Goal: Task Accomplishment & Management: Complete application form

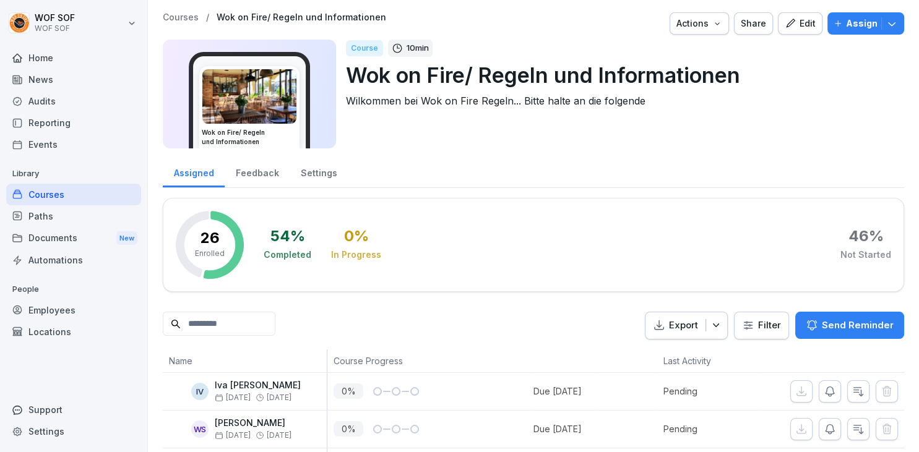
click at [128, 194] on div "Courses" at bounding box center [73, 195] width 135 height 22
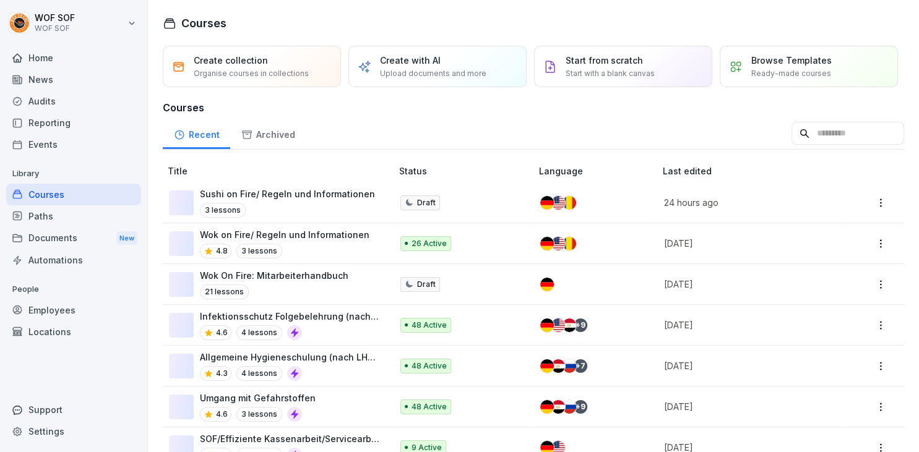
click at [84, 105] on div "Audits" at bounding box center [73, 101] width 135 height 22
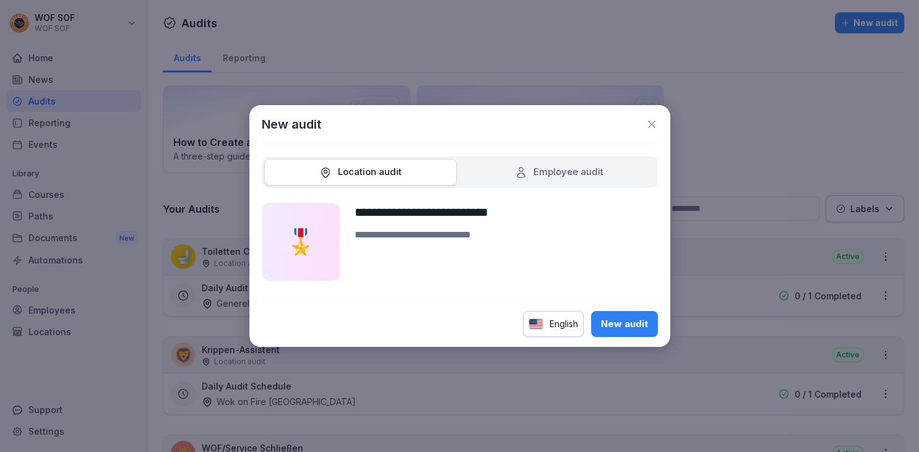
type input "**********"
click at [558, 319] on div "English" at bounding box center [553, 324] width 61 height 26
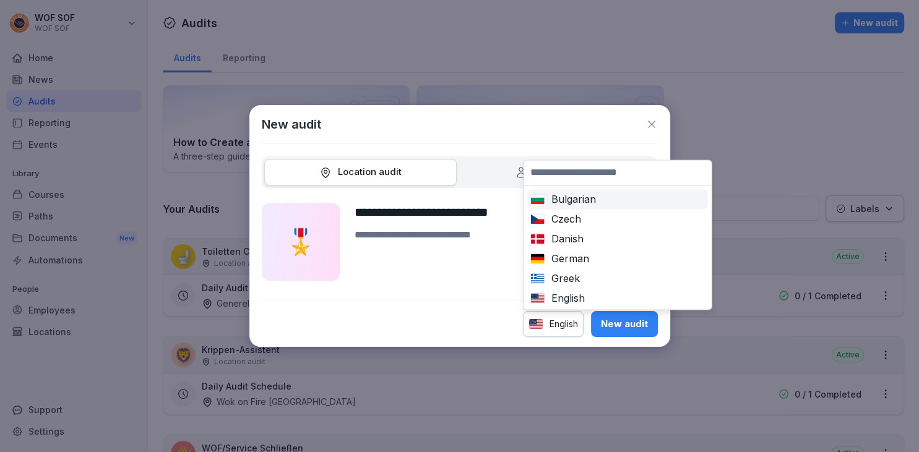
click at [600, 180] on input at bounding box center [618, 172] width 188 height 25
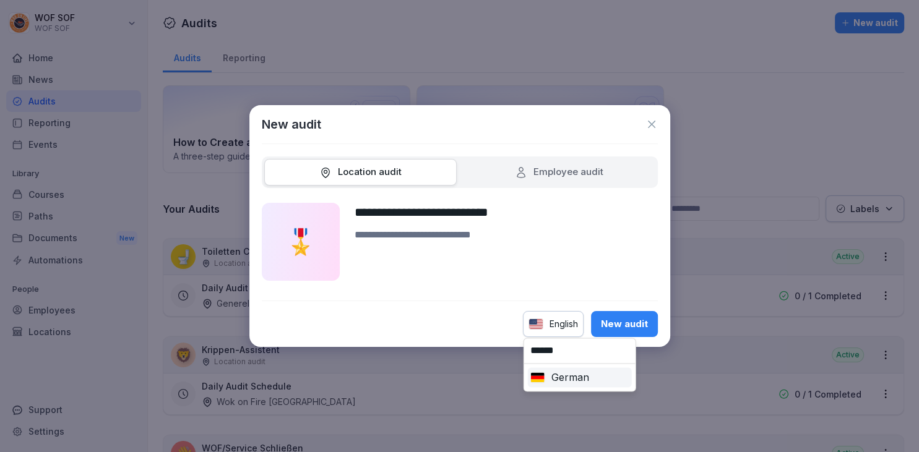
type input "******"
click at [585, 378] on div "German" at bounding box center [579, 377] width 99 height 15
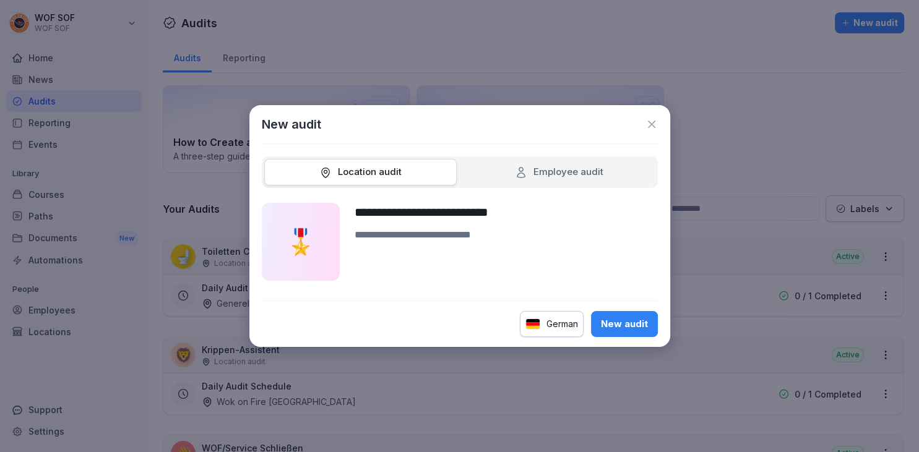
click at [633, 319] on div "New audit" at bounding box center [624, 325] width 47 height 14
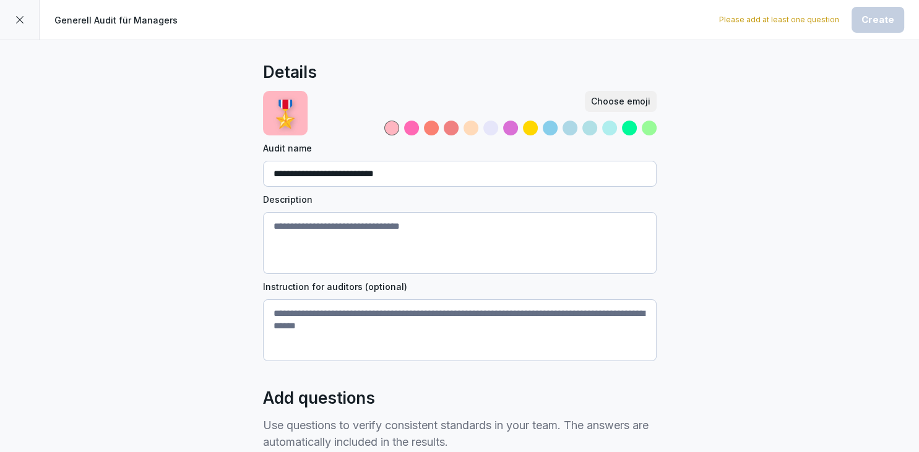
click at [468, 132] on div at bounding box center [471, 128] width 15 height 15
click at [634, 102] on div "Choose emoji" at bounding box center [620, 102] width 59 height 14
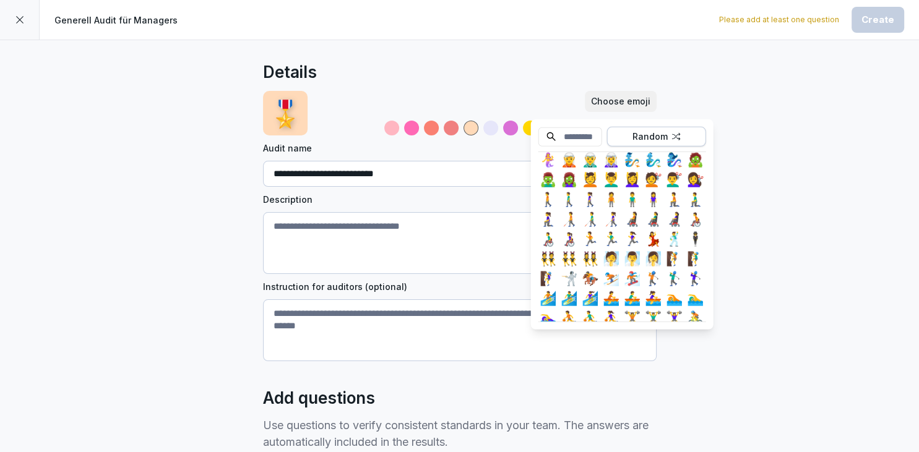
scroll to position [791, 0]
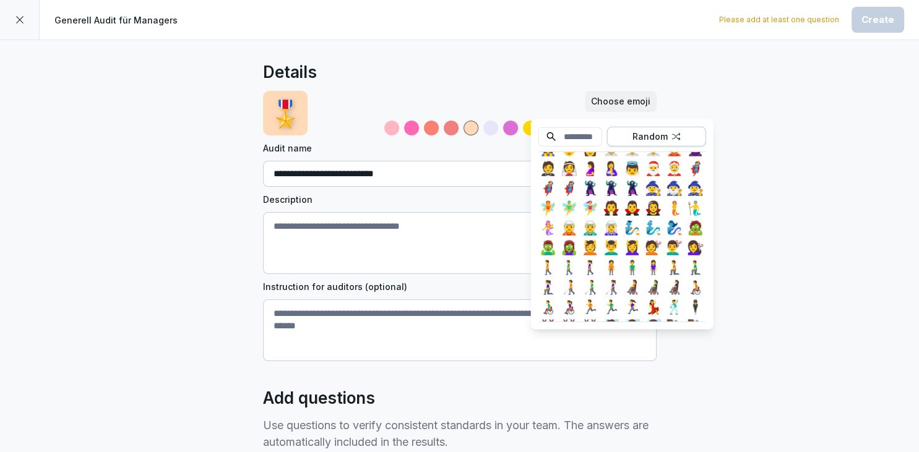
click at [633, 213] on div "🧛‍♂️" at bounding box center [633, 208] width 20 height 20
click at [581, 136] on input at bounding box center [571, 136] width 64 height 19
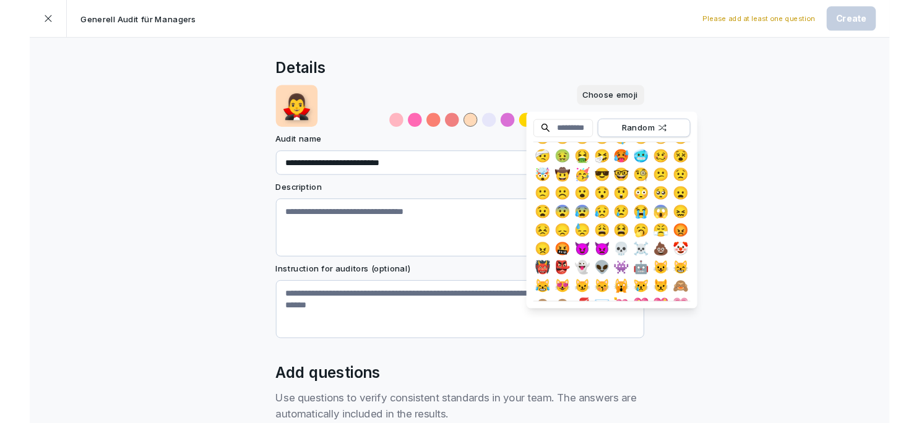
scroll to position [152, 0]
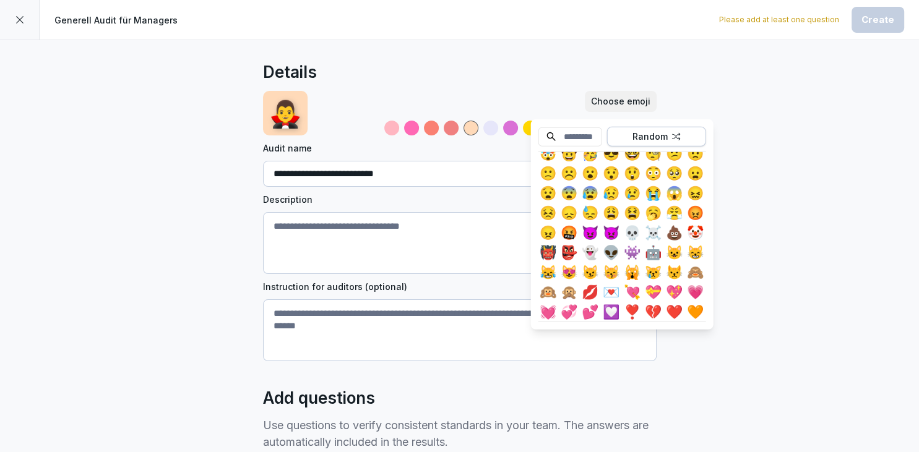
click at [561, 237] on div "🤬" at bounding box center [570, 233] width 20 height 20
click at [511, 100] on div "Choose emoji" at bounding box center [488, 113] width 337 height 45
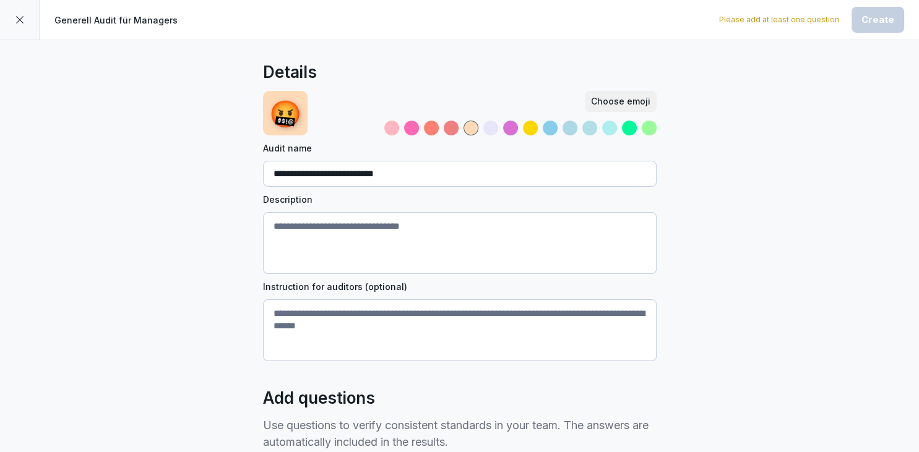
click at [529, 126] on div at bounding box center [530, 128] width 15 height 15
click at [417, 250] on textarea "Description" at bounding box center [460, 243] width 394 height 62
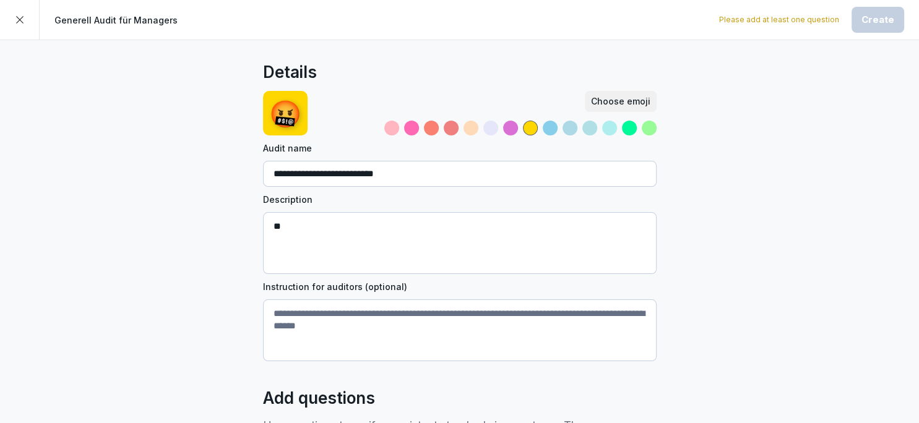
type textarea "*"
click at [346, 251] on textarea "**********" at bounding box center [460, 243] width 394 height 62
click at [380, 252] on textarea "**********" at bounding box center [460, 243] width 394 height 62
type textarea "**********"
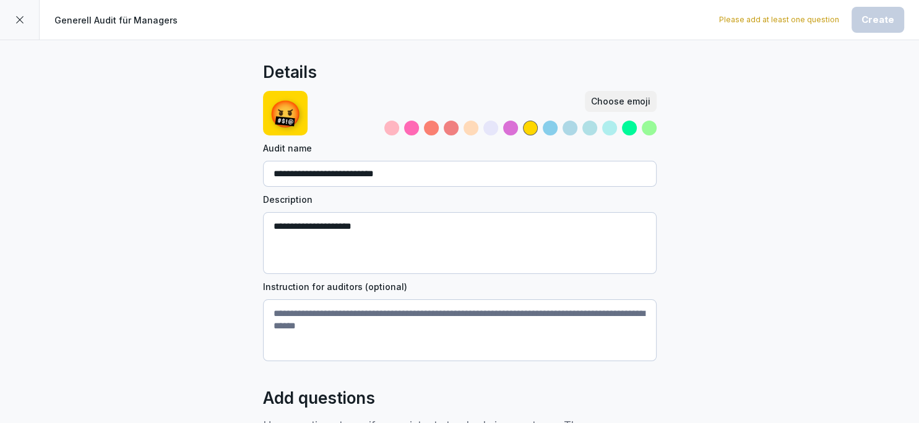
click at [391, 313] on textarea "Instruction for auditors (optional)" at bounding box center [460, 331] width 394 height 62
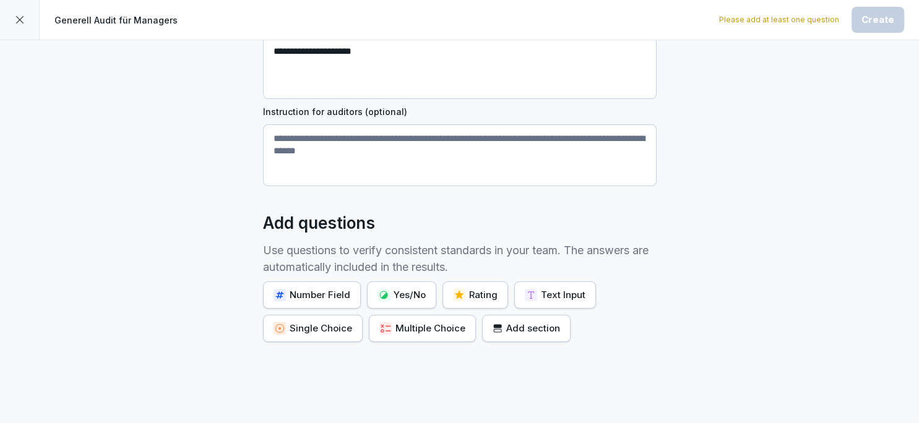
scroll to position [176, 0]
click at [422, 287] on div "Yes/No" at bounding box center [402, 294] width 48 height 14
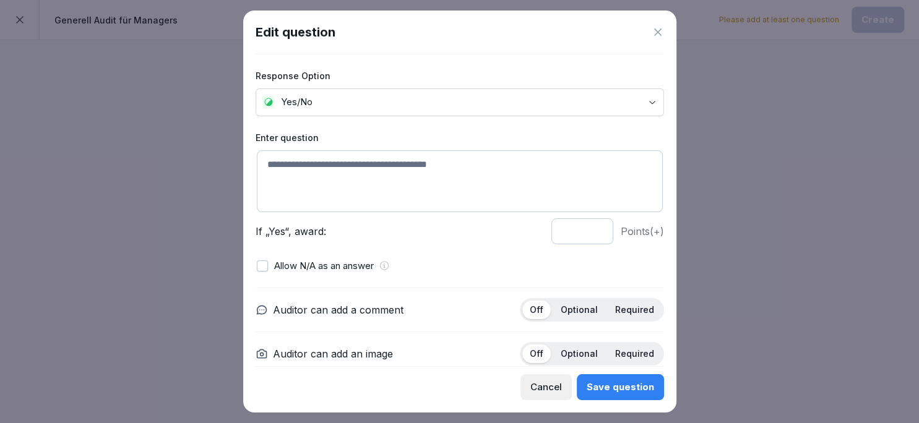
click at [338, 180] on textarea at bounding box center [460, 181] width 406 height 62
click at [659, 33] on icon at bounding box center [657, 31] width 7 height 7
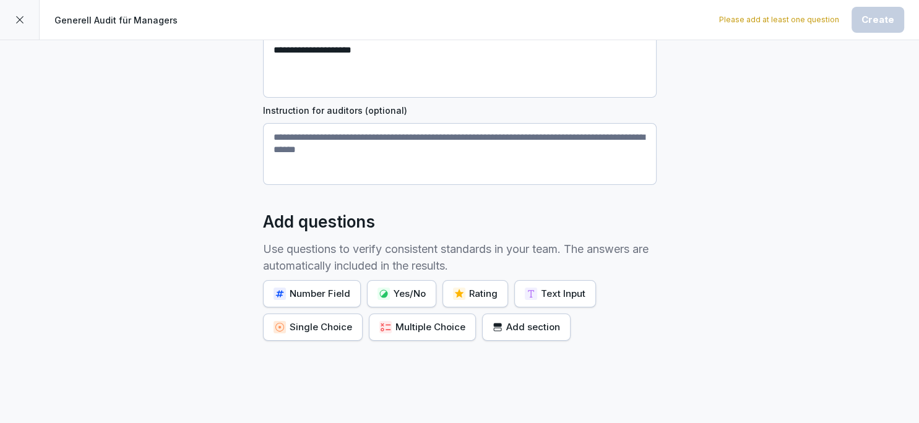
click at [334, 295] on div "Number Field" at bounding box center [312, 294] width 77 height 14
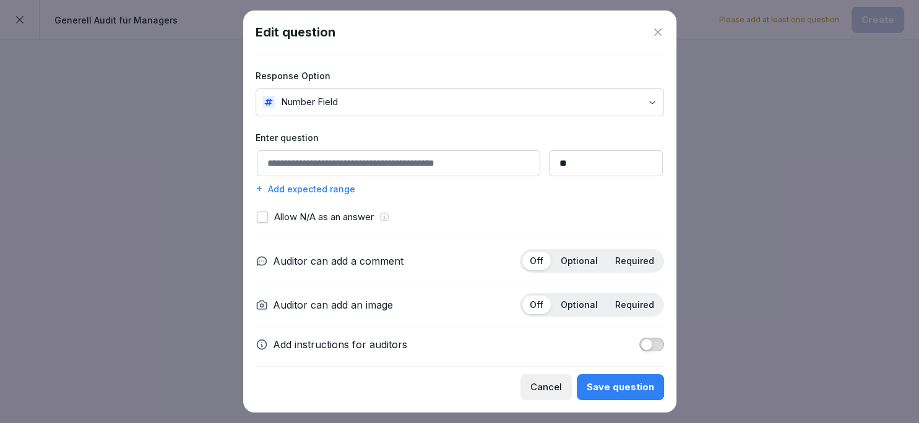
click at [655, 36] on icon at bounding box center [658, 32] width 12 height 12
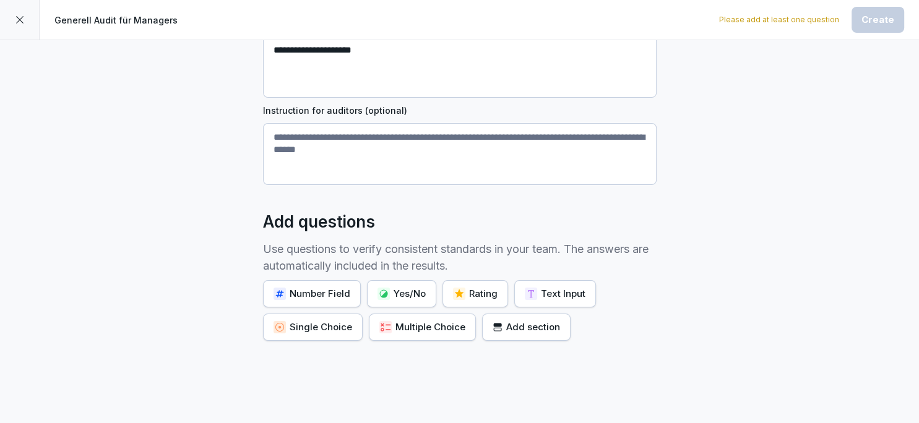
click at [501, 321] on div "Add section" at bounding box center [526, 328] width 67 height 14
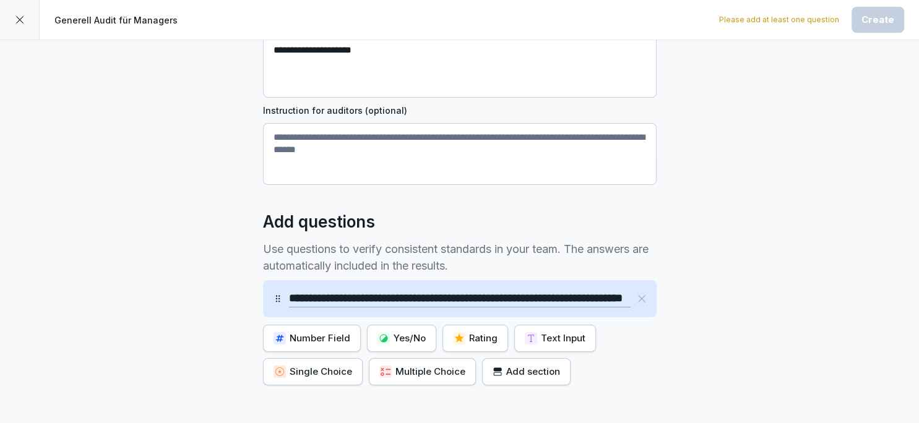
scroll to position [0, 110]
type input "**********"
click at [422, 334] on div "Yes/No" at bounding box center [402, 339] width 48 height 14
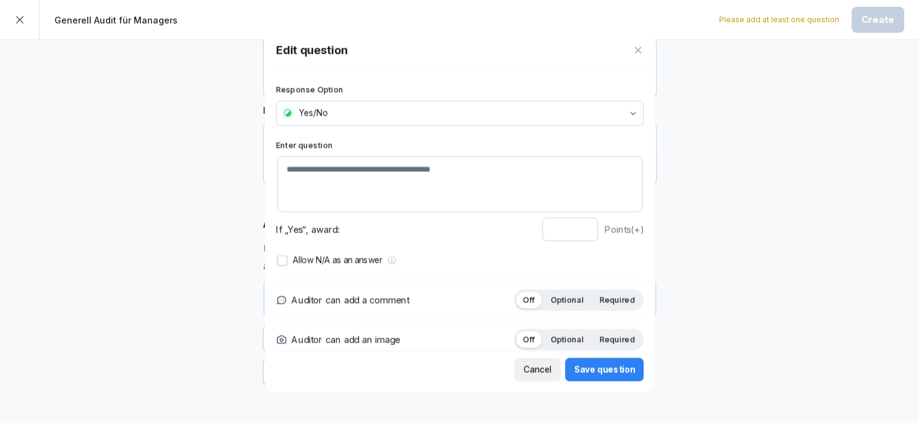
scroll to position [176, 0]
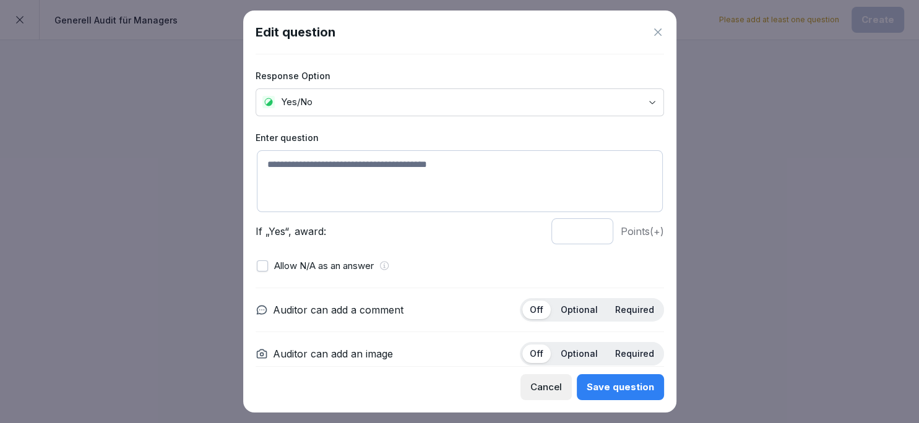
click at [371, 157] on textarea at bounding box center [460, 181] width 406 height 62
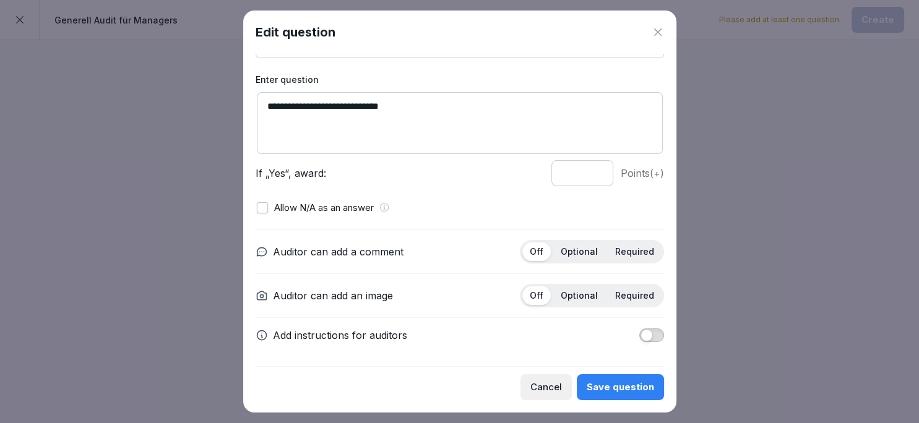
type textarea "**********"
click at [574, 300] on p "Optional" at bounding box center [579, 295] width 37 height 11
click at [586, 254] on p "Optional" at bounding box center [579, 251] width 37 height 11
click at [647, 334] on span "button" at bounding box center [647, 335] width 12 height 12
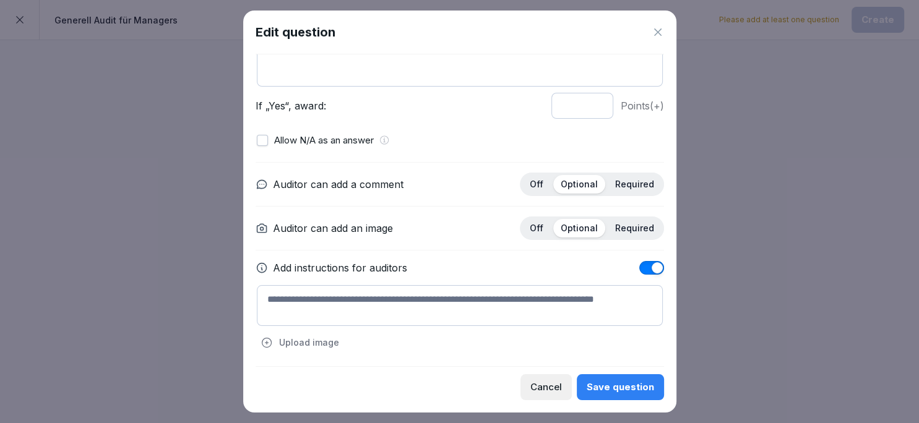
scroll to position [125, 0]
click at [561, 320] on textarea at bounding box center [460, 306] width 406 height 41
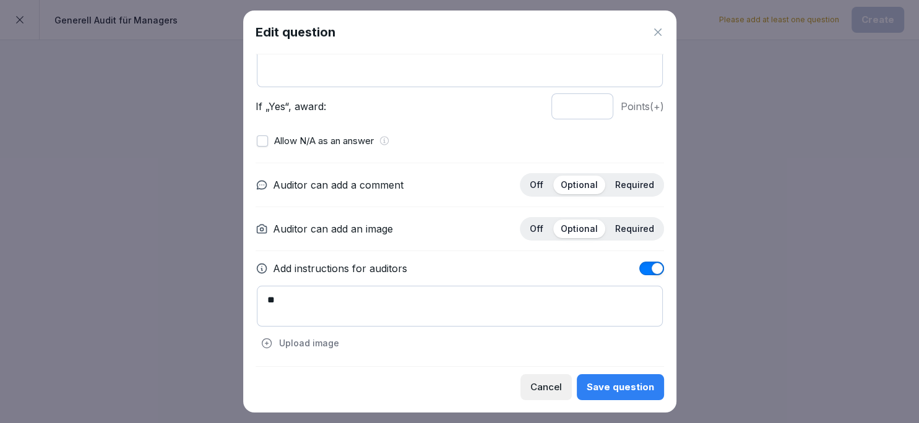
type textarea "*"
type textarea "**********"
click at [599, 392] on div "Save question" at bounding box center [620, 388] width 67 height 14
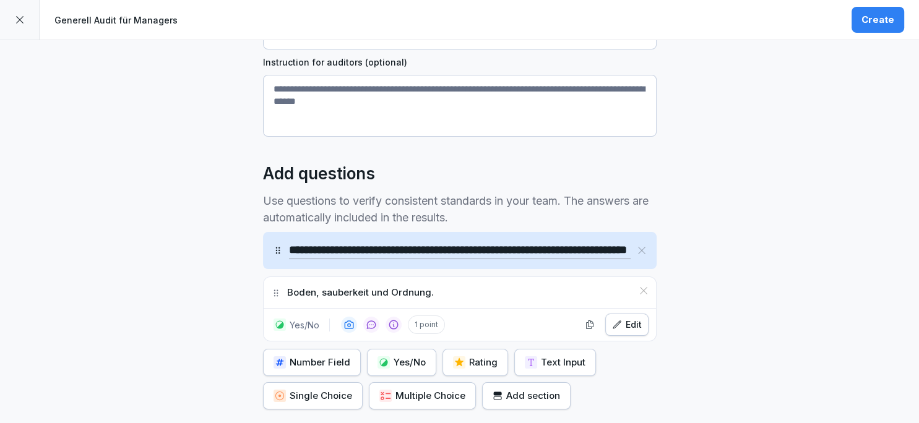
scroll to position [225, 0]
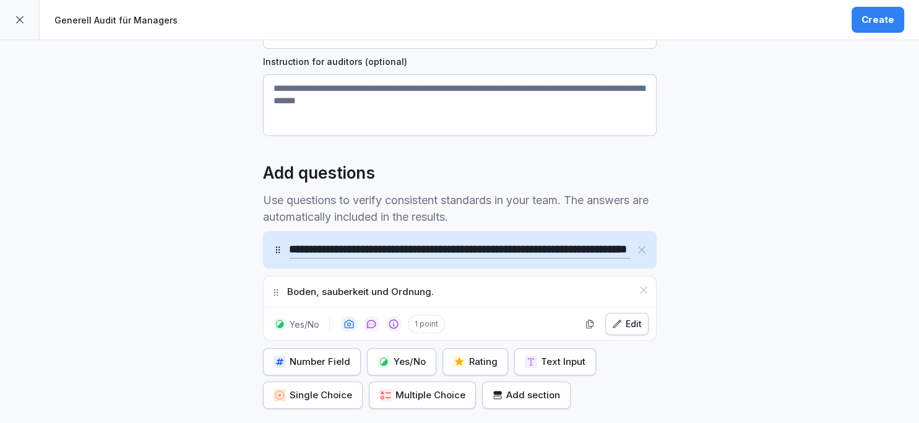
click at [402, 363] on div "Yes/No" at bounding box center [402, 362] width 48 height 14
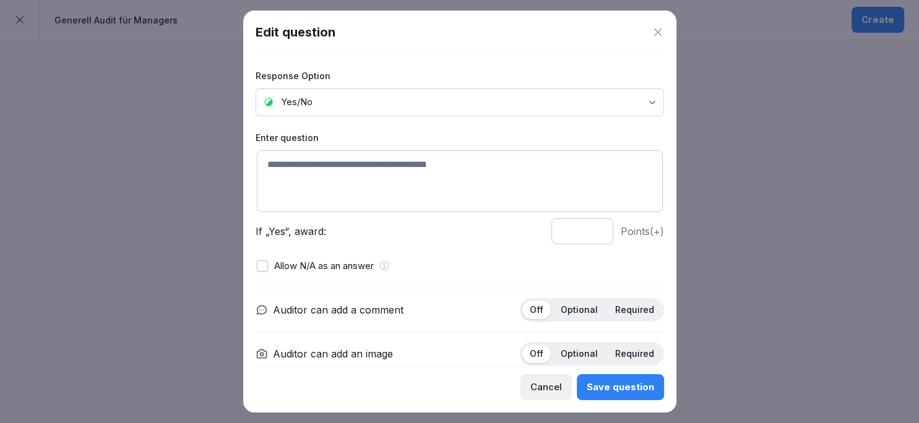
click at [590, 305] on p "Optional" at bounding box center [579, 310] width 37 height 11
click at [590, 352] on p "Optional" at bounding box center [579, 353] width 37 height 11
click at [485, 177] on textarea at bounding box center [460, 181] width 406 height 62
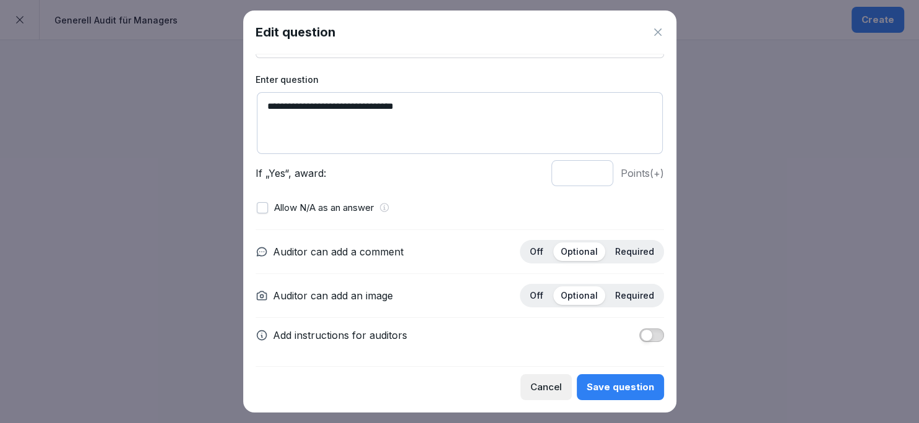
type textarea "**********"
click at [644, 331] on span "button" at bounding box center [647, 335] width 12 height 12
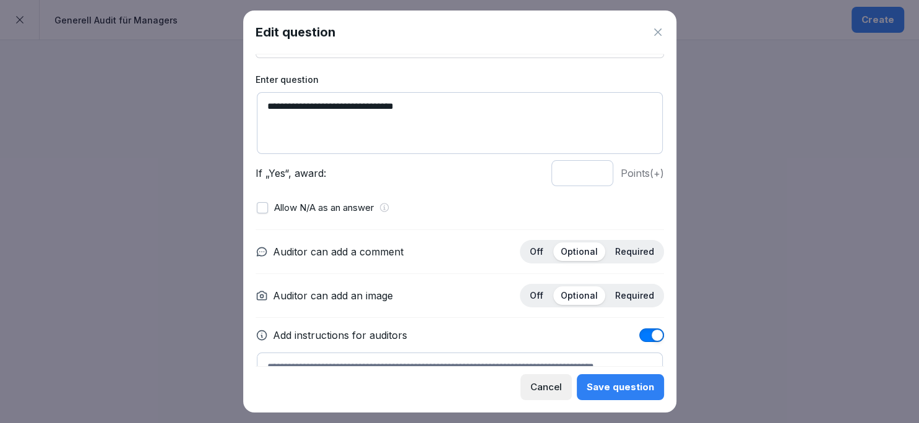
scroll to position [126, 0]
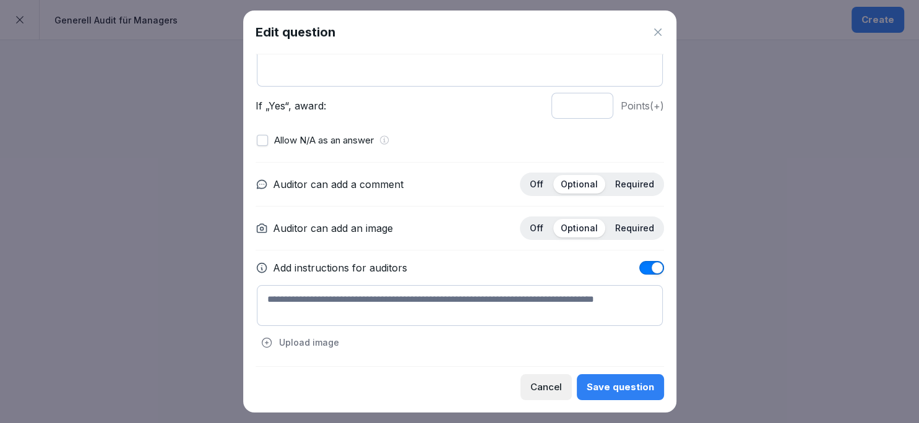
click at [465, 315] on textarea at bounding box center [460, 305] width 406 height 41
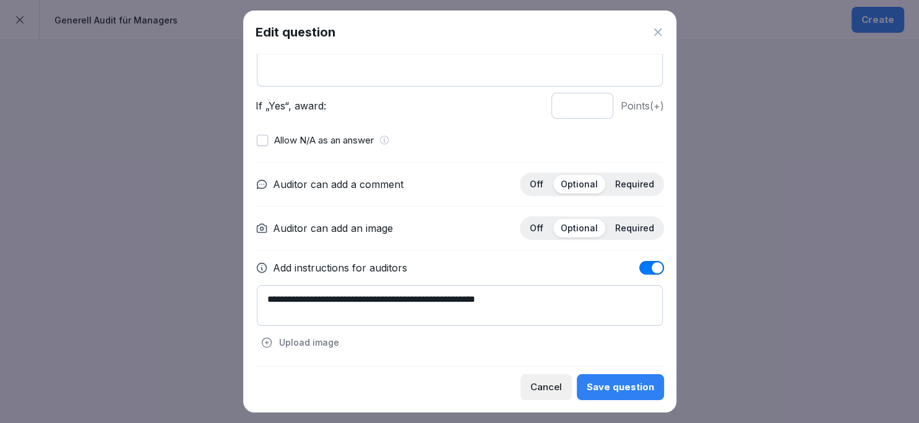
type textarea "**********"
click at [635, 388] on div "Save question" at bounding box center [620, 388] width 67 height 14
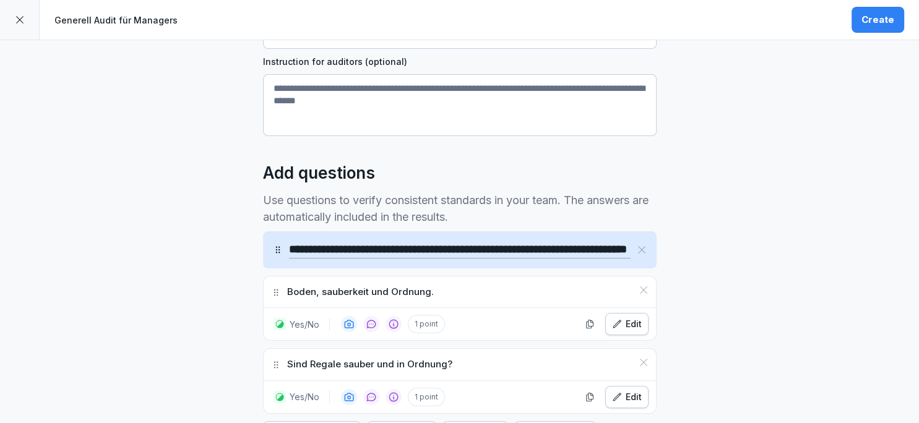
scroll to position [328, 0]
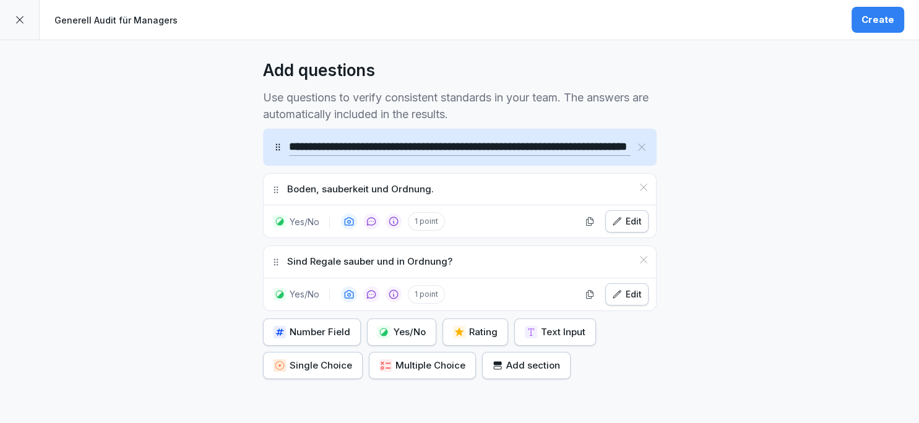
click at [387, 326] on div "button" at bounding box center [384, 332] width 12 height 12
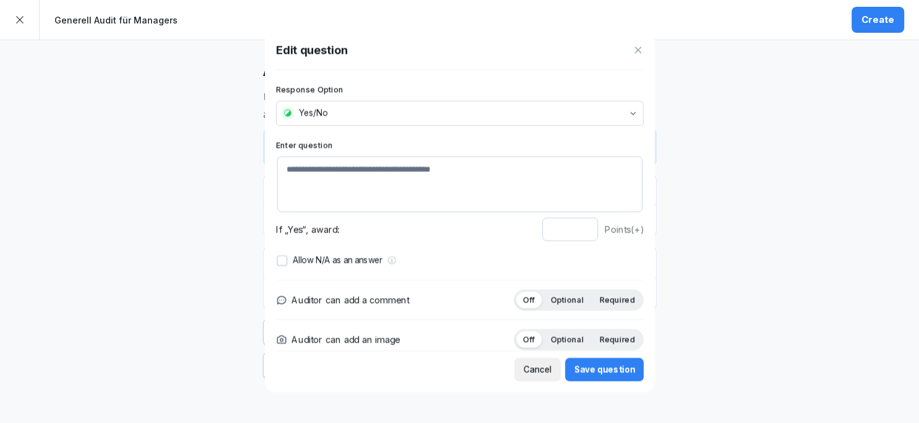
scroll to position [0, 110]
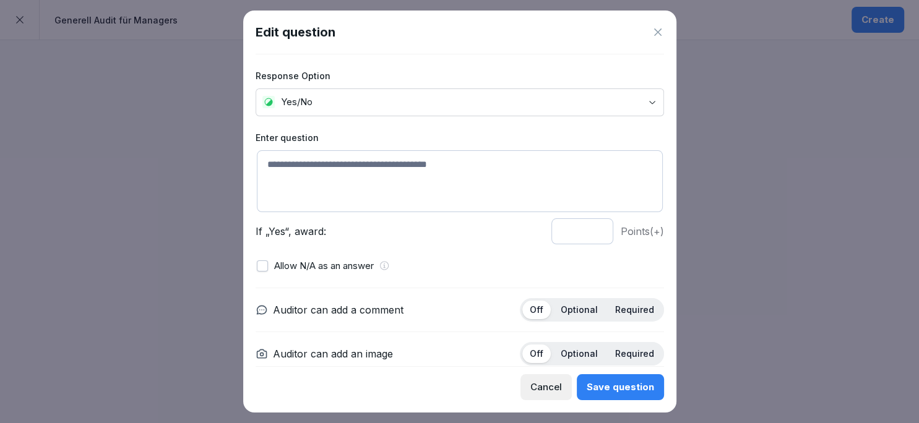
click at [384, 167] on textarea at bounding box center [460, 181] width 406 height 62
type textarea "**********"
click at [598, 312] on p "Optional" at bounding box center [579, 310] width 37 height 11
click at [594, 351] on p "Optional" at bounding box center [579, 353] width 37 height 11
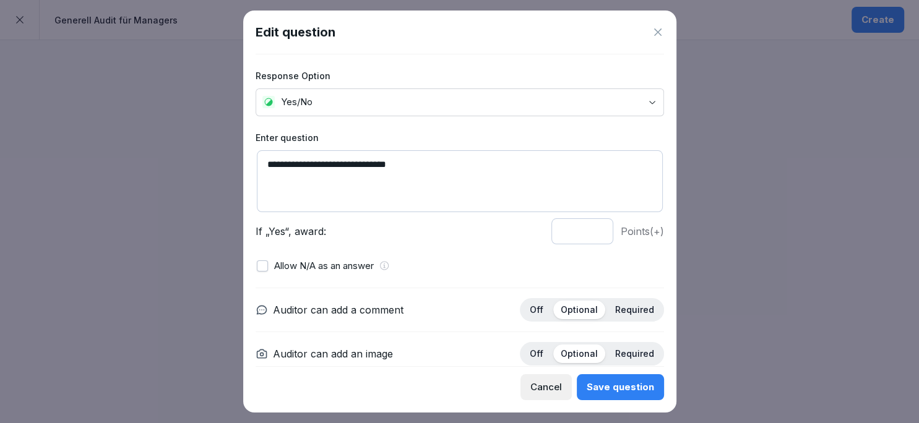
scroll to position [58, 0]
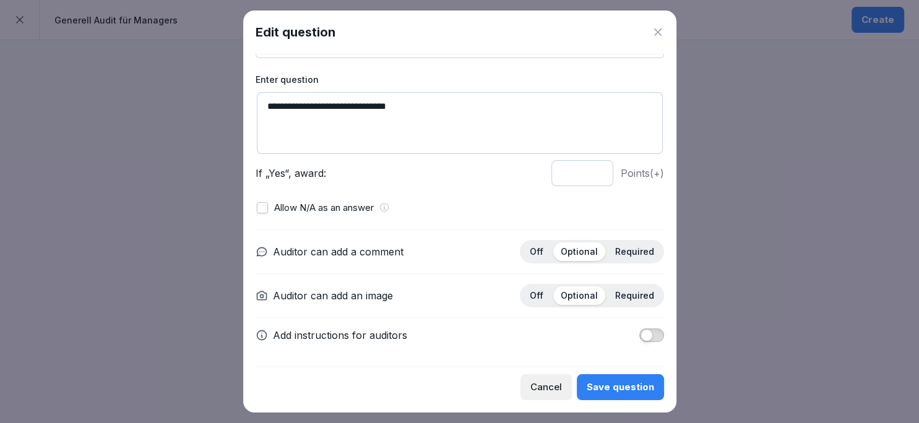
click at [652, 386] on div "Save question" at bounding box center [620, 388] width 67 height 14
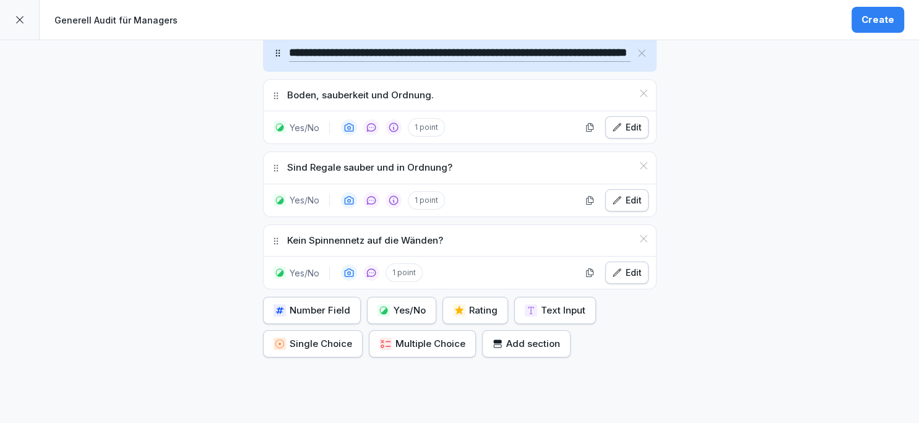
scroll to position [423, 0]
click at [407, 314] on div "Yes/No" at bounding box center [402, 310] width 48 height 14
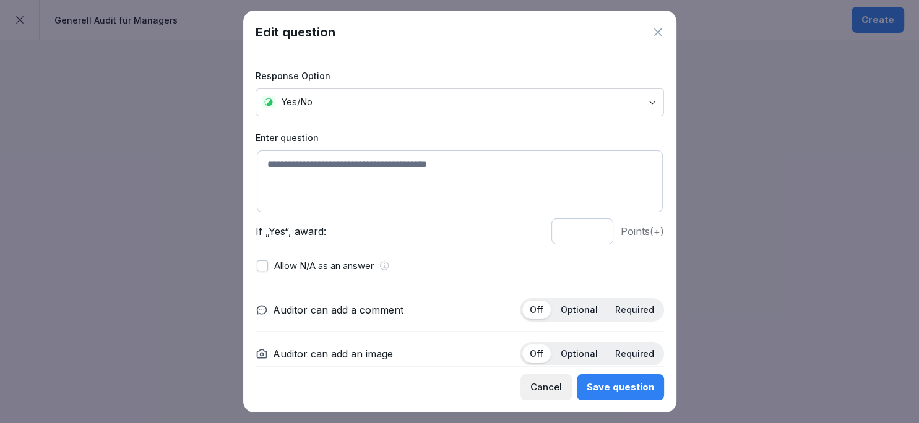
click at [384, 196] on textarea at bounding box center [460, 181] width 406 height 62
type textarea "*"
type textarea "**********"
click at [560, 309] on div "Optional" at bounding box center [579, 310] width 52 height 19
click at [583, 362] on div "Optional" at bounding box center [579, 354] width 52 height 19
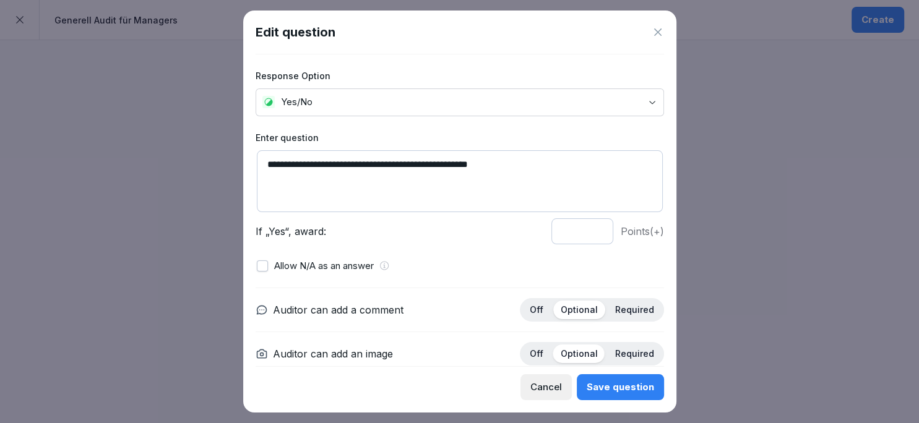
scroll to position [58, 0]
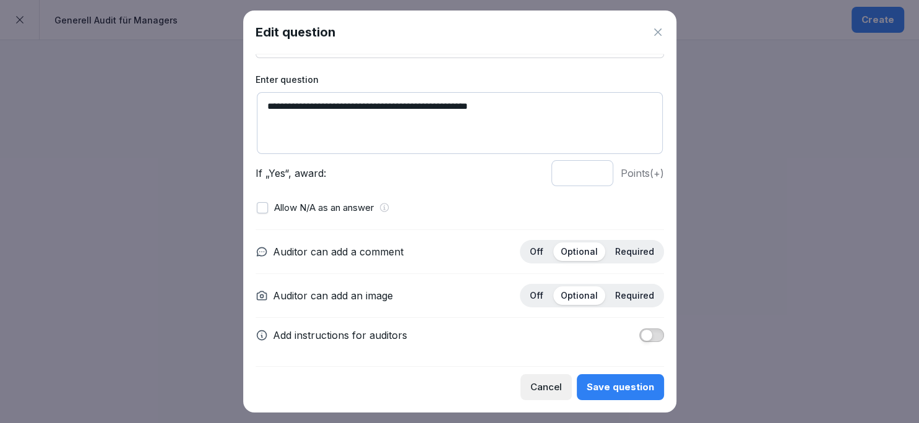
click at [625, 387] on div "Save question" at bounding box center [620, 388] width 67 height 14
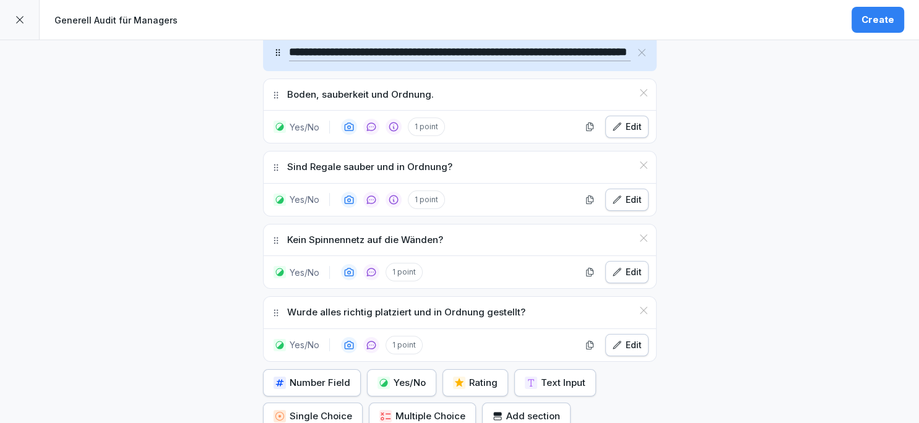
scroll to position [423, 0]
click at [387, 372] on button "Yes/No" at bounding box center [401, 383] width 69 height 27
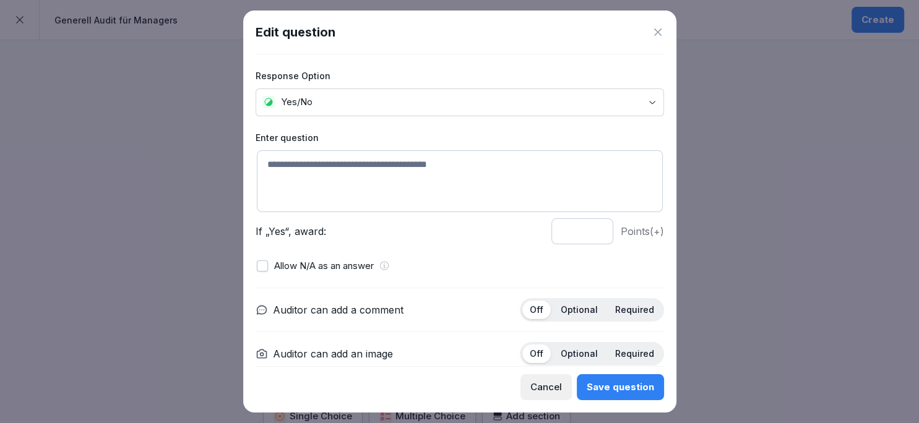
click at [394, 190] on textarea at bounding box center [460, 181] width 406 height 62
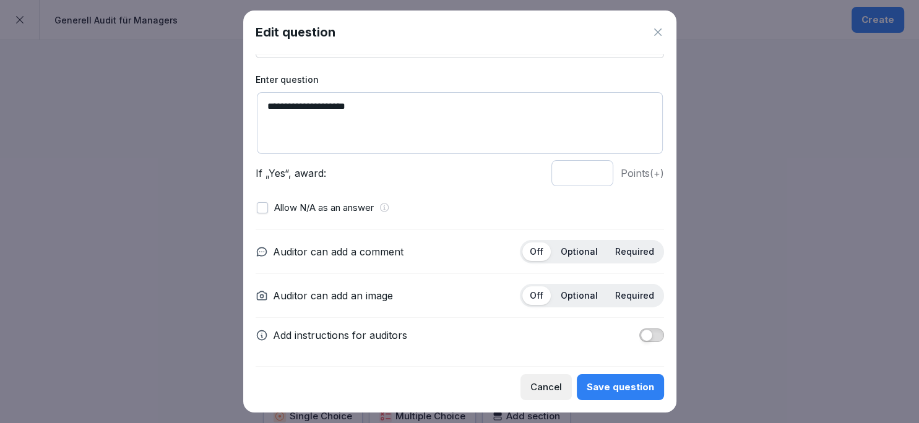
type textarea "**********"
click at [563, 254] on div "Optional" at bounding box center [579, 252] width 52 height 19
click at [570, 290] on p "Optional" at bounding box center [579, 295] width 37 height 11
click at [647, 335] on span "button" at bounding box center [647, 335] width 12 height 12
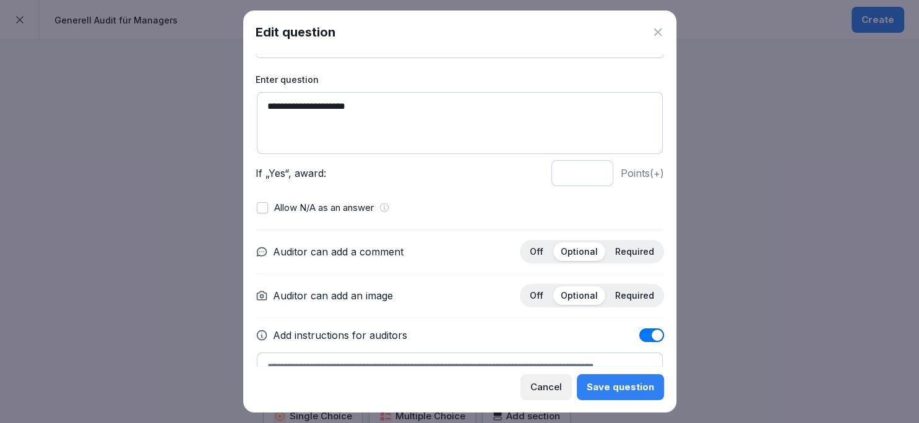
click at [397, 367] on div at bounding box center [460, 366] width 409 height 1
click at [397, 363] on textarea at bounding box center [460, 373] width 406 height 41
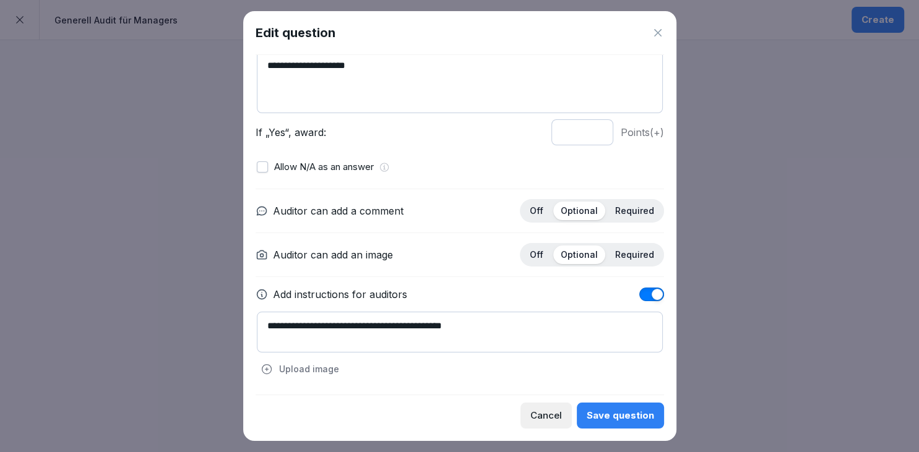
scroll to position [98, 0]
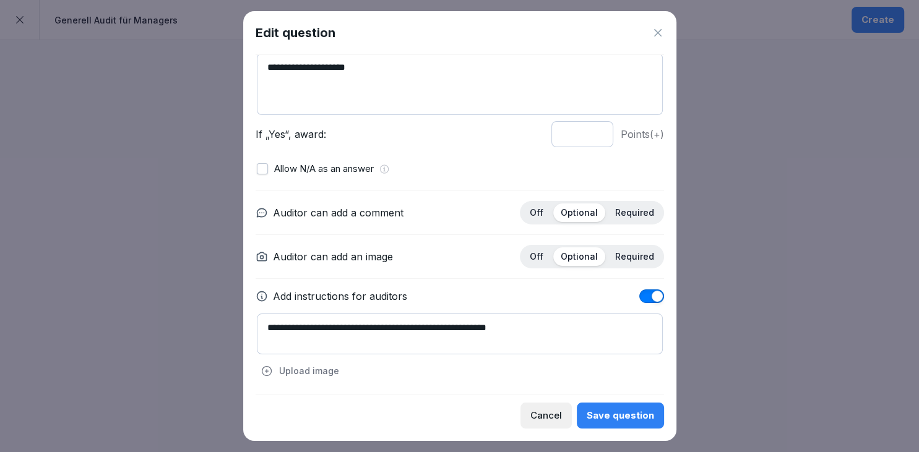
type textarea "**********"
click at [640, 411] on div "Save question" at bounding box center [620, 416] width 67 height 14
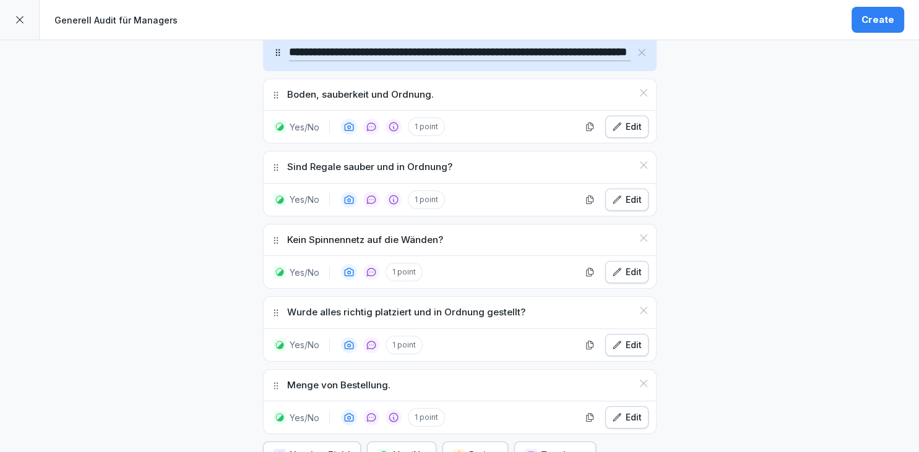
scroll to position [532, 0]
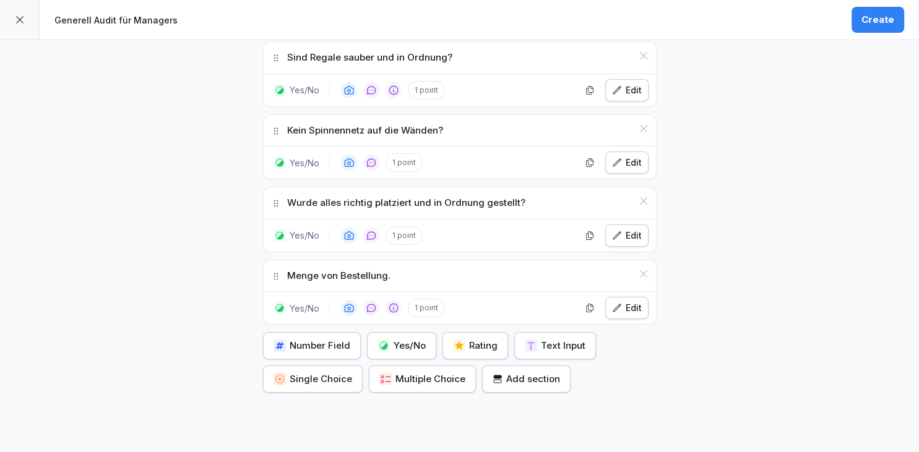
click at [392, 346] on div "Yes/No" at bounding box center [402, 346] width 48 height 14
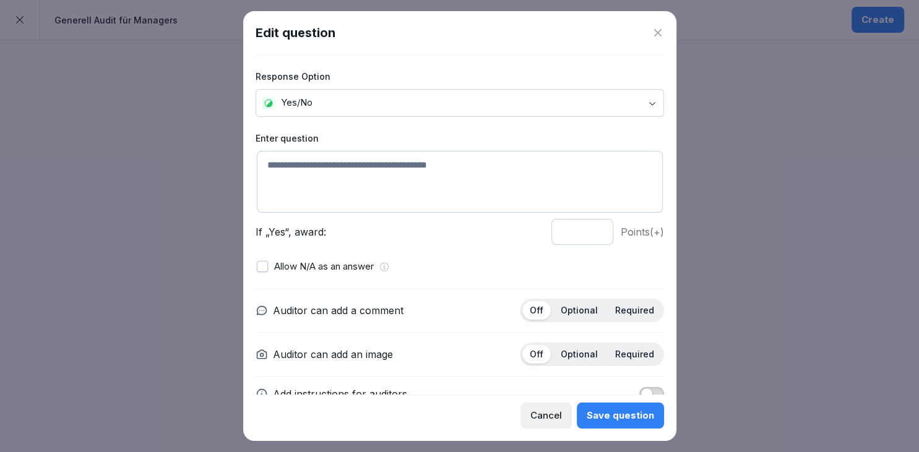
click at [378, 193] on textarea at bounding box center [460, 182] width 406 height 62
type textarea "**********"
click at [587, 313] on p "Optional" at bounding box center [579, 310] width 37 height 11
click at [576, 350] on p "Optional" at bounding box center [579, 354] width 37 height 11
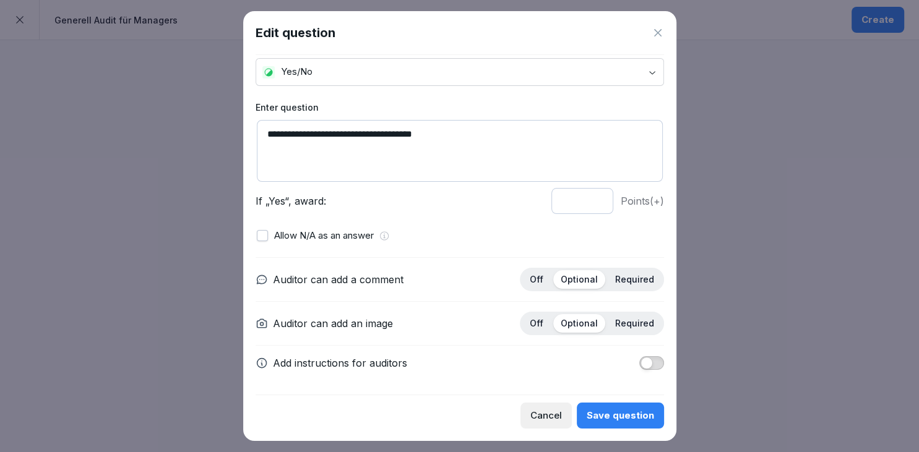
click at [650, 369] on button "button" at bounding box center [651, 364] width 25 height 14
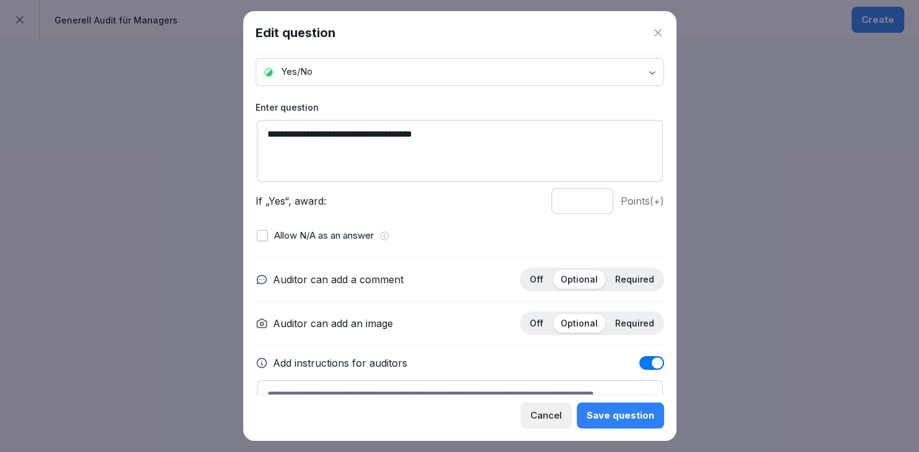
click at [514, 385] on textarea at bounding box center [460, 401] width 406 height 41
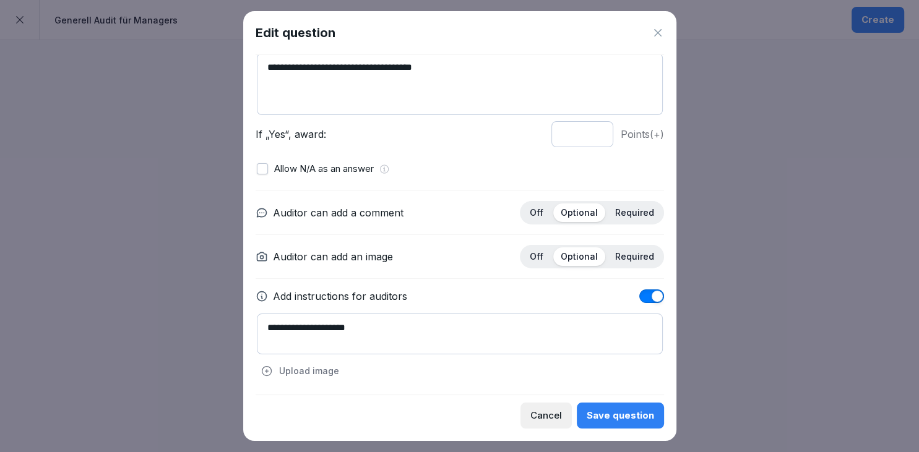
type textarea "**********"
click at [613, 425] on button "Save question" at bounding box center [620, 416] width 87 height 26
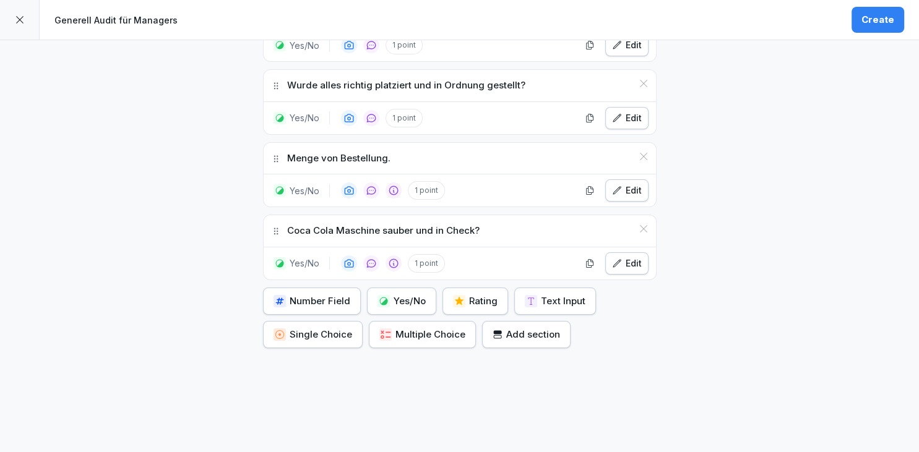
scroll to position [655, 0]
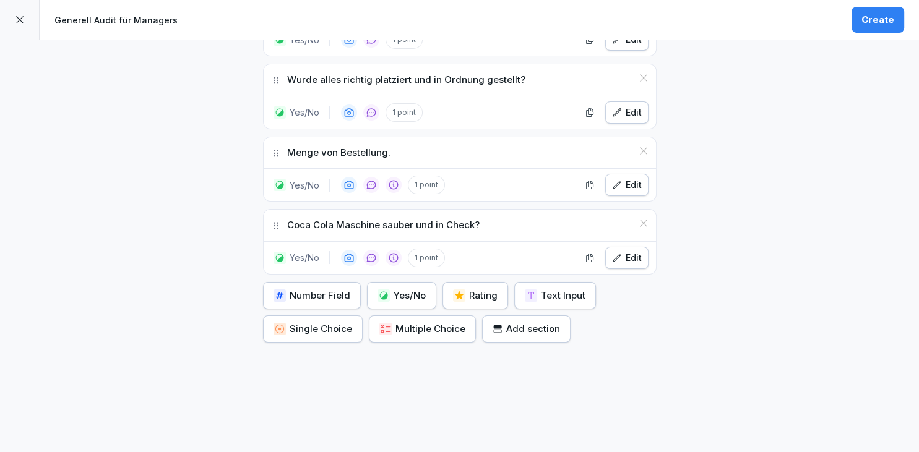
click at [418, 290] on div "Yes/No" at bounding box center [402, 296] width 48 height 14
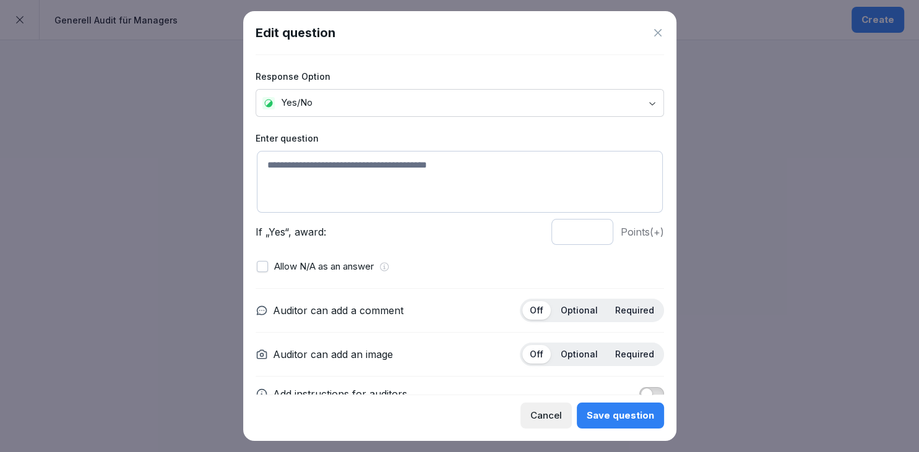
click at [416, 212] on textarea at bounding box center [460, 182] width 406 height 62
type textarea "**********"
click at [563, 307] on div "Optional" at bounding box center [579, 310] width 52 height 19
click at [591, 349] on p "Optional" at bounding box center [579, 354] width 37 height 11
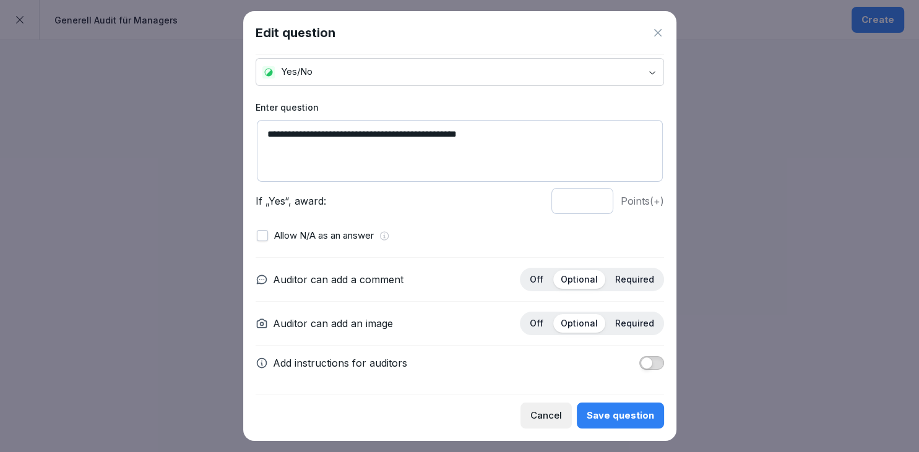
drag, startPoint x: 646, startPoint y: 361, endPoint x: 571, endPoint y: 365, distance: 75.0
click at [571, 365] on div "Add instructions for auditors" at bounding box center [460, 363] width 409 height 15
click at [600, 418] on div "Save question" at bounding box center [620, 416] width 67 height 14
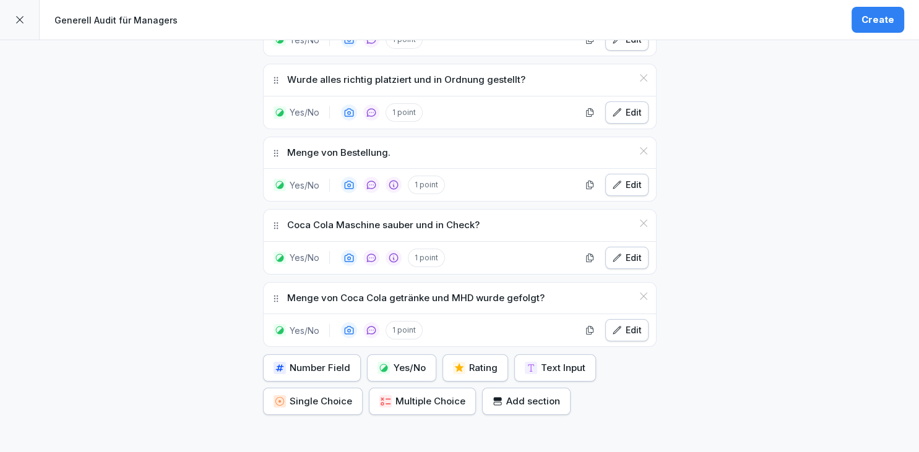
scroll to position [655, 0]
click at [417, 366] on div "Yes/No" at bounding box center [402, 368] width 48 height 14
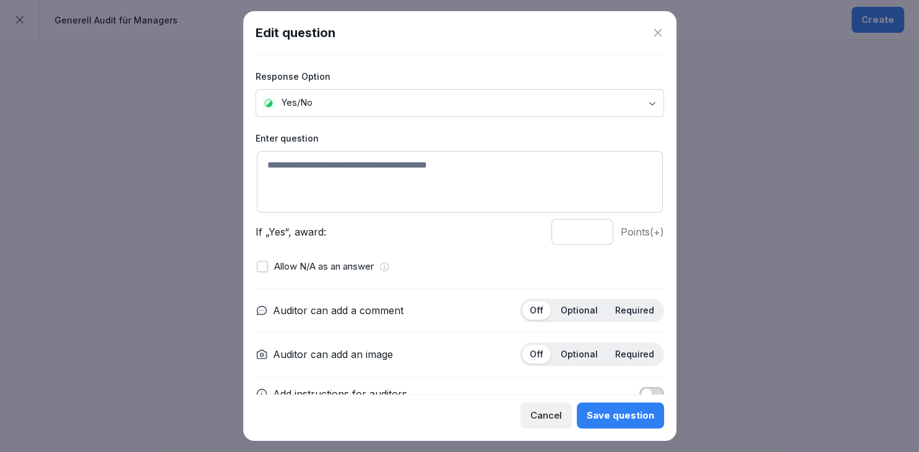
click at [413, 192] on textarea at bounding box center [460, 182] width 406 height 62
type textarea "*"
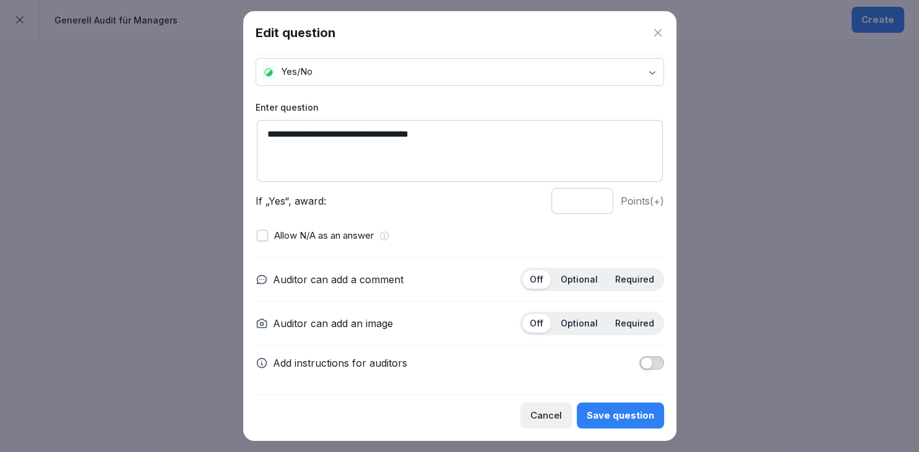
type textarea "**********"
click at [652, 361] on span "button" at bounding box center [647, 363] width 12 height 12
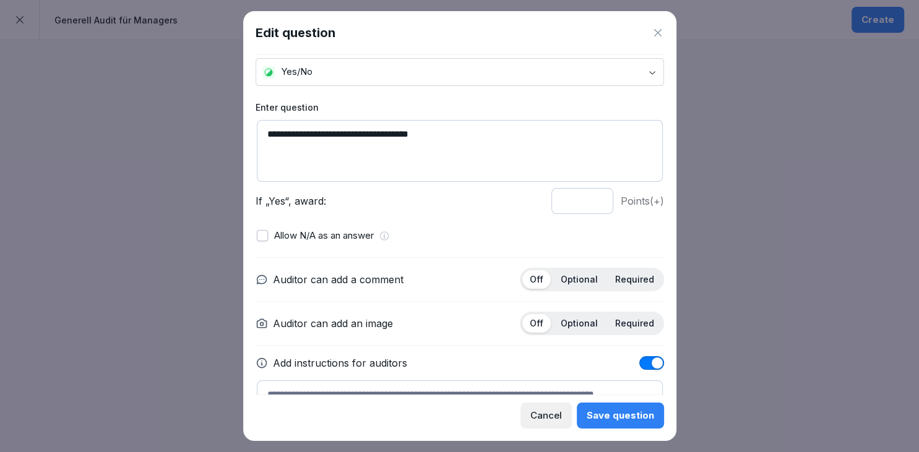
click at [571, 317] on div "Optional" at bounding box center [579, 323] width 52 height 19
click at [578, 280] on p "Optional" at bounding box center [579, 279] width 37 height 11
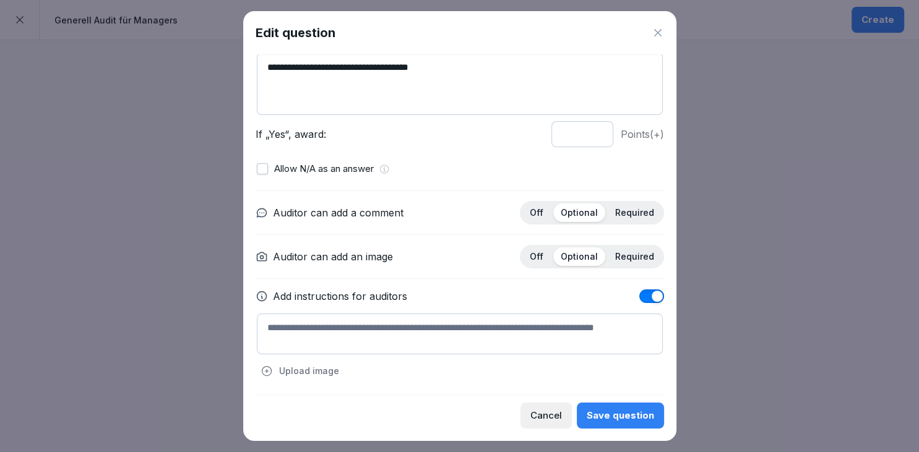
click at [449, 337] on textarea at bounding box center [460, 334] width 406 height 41
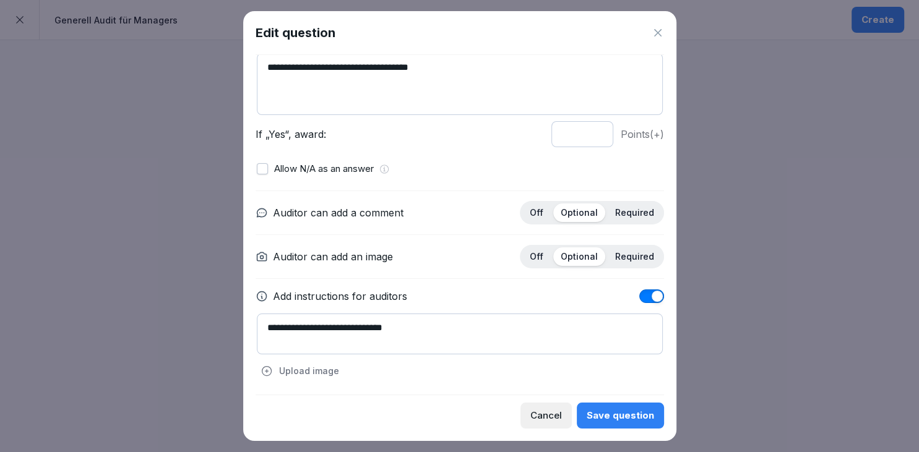
type textarea "**********"
click at [631, 413] on div "Save question" at bounding box center [620, 416] width 67 height 14
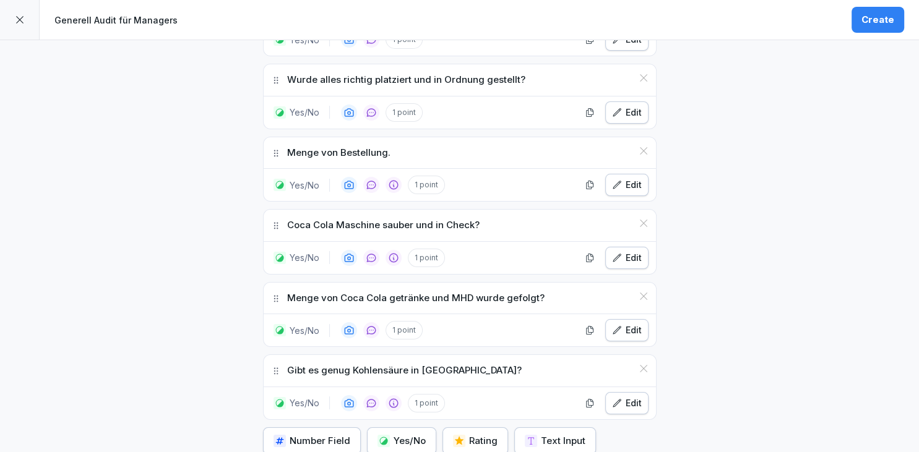
scroll to position [712, 0]
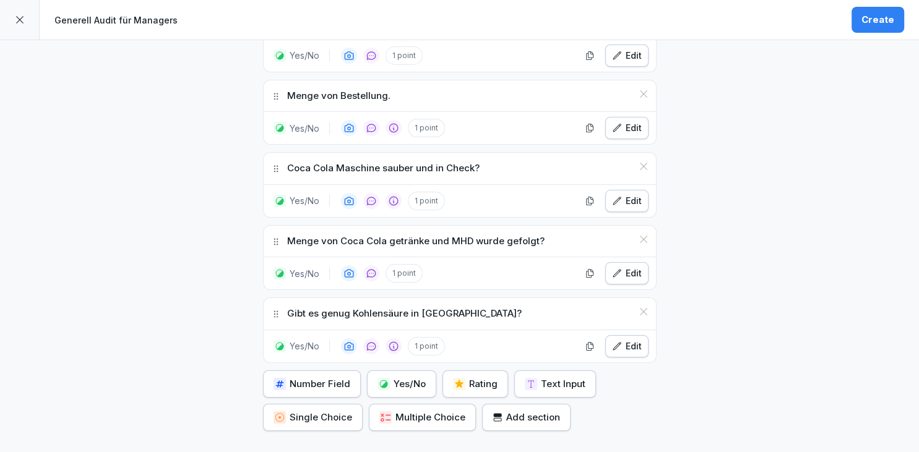
click at [408, 378] on div "Yes/No" at bounding box center [402, 385] width 48 height 14
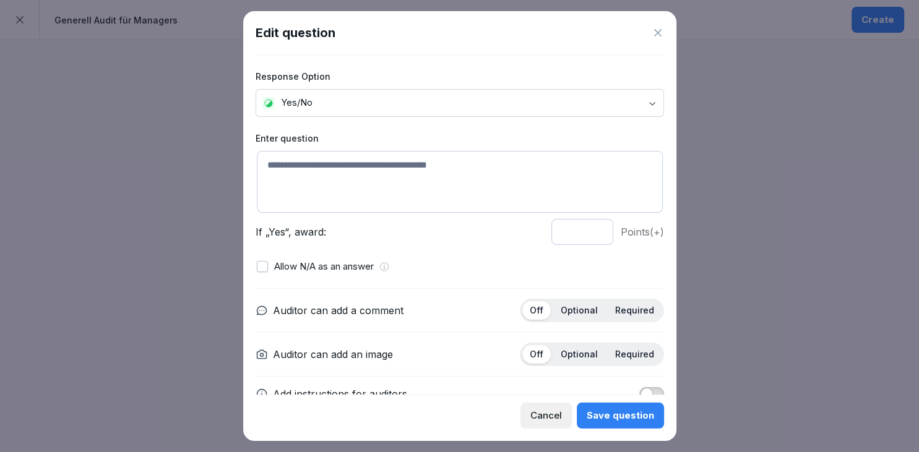
click at [442, 180] on textarea at bounding box center [460, 182] width 406 height 62
type textarea "**********"
click at [575, 306] on p "Optional" at bounding box center [579, 310] width 37 height 11
click at [577, 352] on p "Optional" at bounding box center [579, 354] width 37 height 11
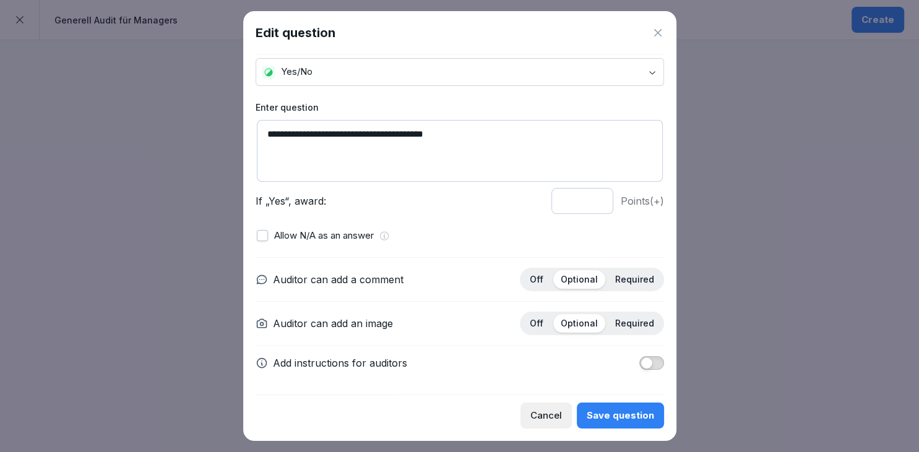
click at [635, 420] on div "Save question" at bounding box center [620, 416] width 67 height 14
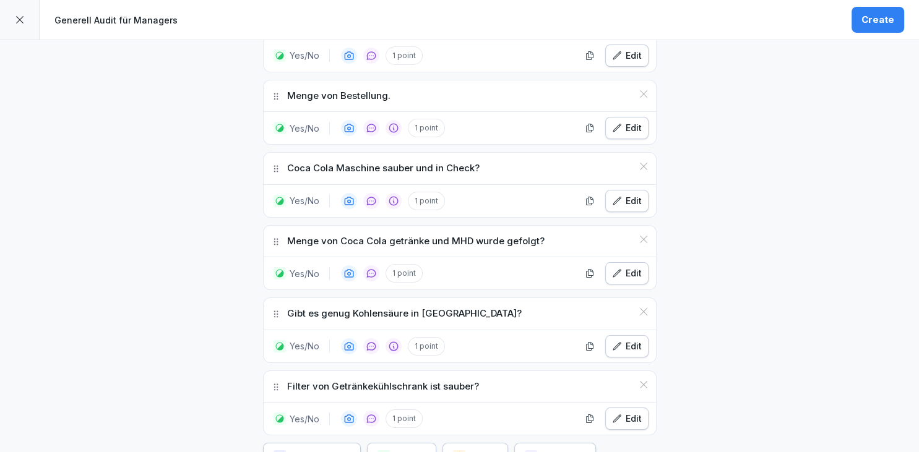
scroll to position [795, 0]
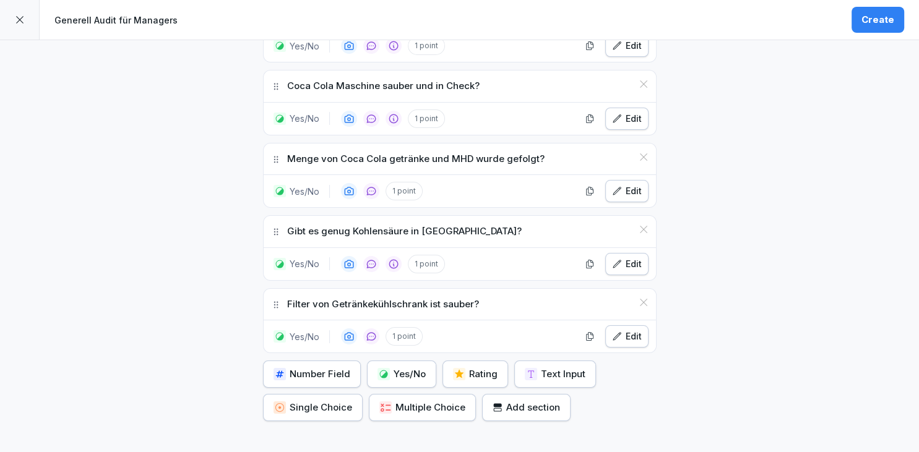
click at [405, 371] on div "Yes/No" at bounding box center [402, 375] width 48 height 14
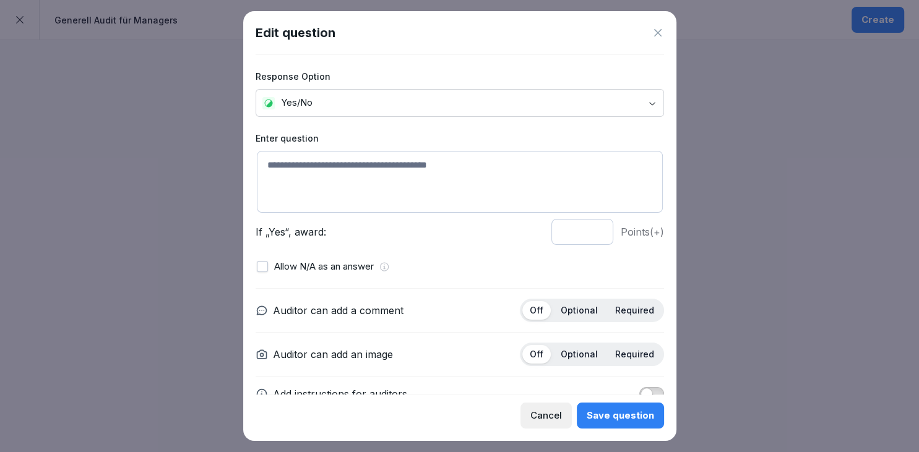
click at [391, 189] on textarea at bounding box center [460, 182] width 406 height 62
click at [308, 170] on textarea "**********" at bounding box center [460, 182] width 406 height 62
click at [371, 165] on textarea "**********" at bounding box center [460, 182] width 406 height 62
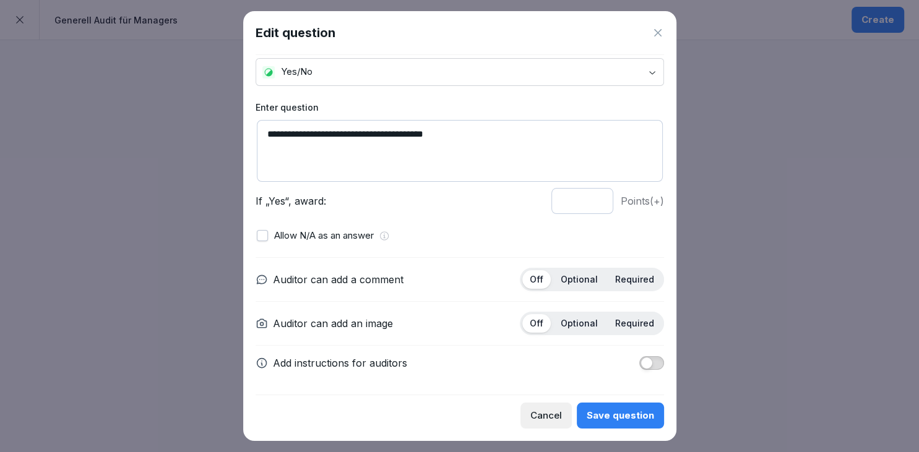
click at [364, 139] on textarea "**********" at bounding box center [460, 151] width 406 height 62
click at [407, 139] on textarea "**********" at bounding box center [460, 151] width 406 height 62
type textarea "**********"
click at [582, 279] on p "Optional" at bounding box center [579, 279] width 37 height 11
click at [578, 318] on p "Optional" at bounding box center [579, 323] width 37 height 11
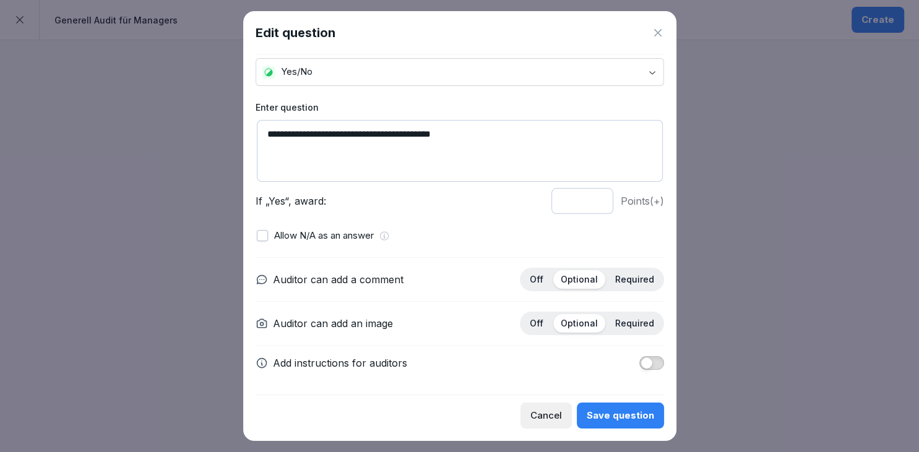
click at [643, 363] on span "button" at bounding box center [647, 363] width 12 height 12
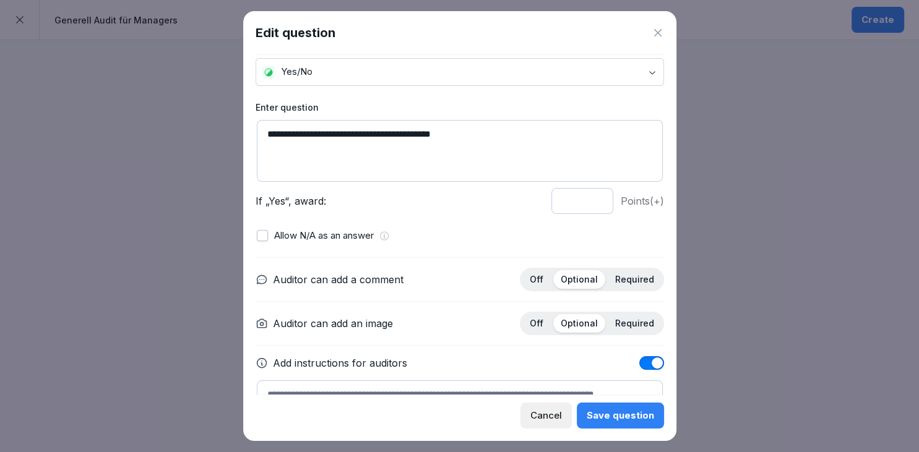
scroll to position [98, 0]
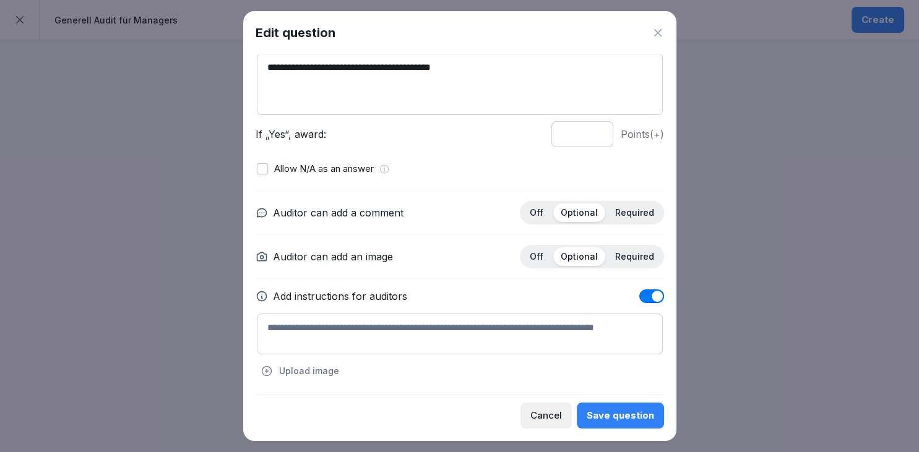
click at [451, 321] on textarea at bounding box center [460, 334] width 406 height 41
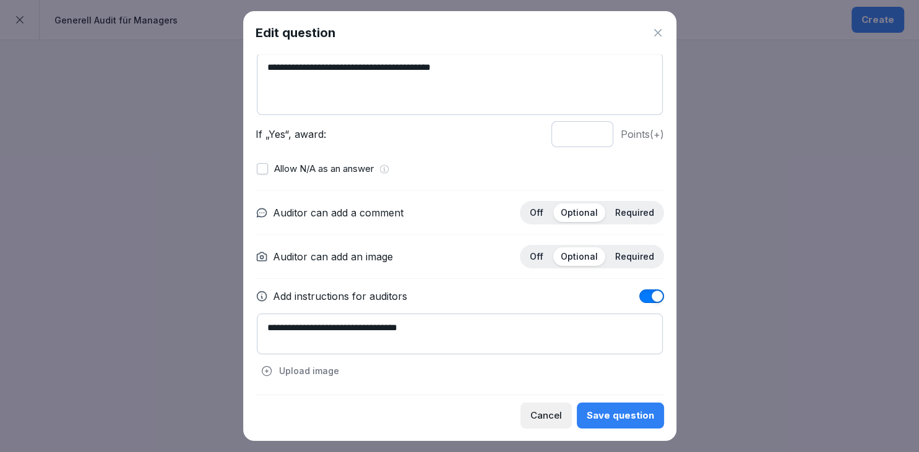
type textarea "**********"
click at [610, 402] on div "Cancel Save question" at bounding box center [460, 412] width 409 height 34
click at [609, 410] on div "Save question" at bounding box center [620, 416] width 67 height 14
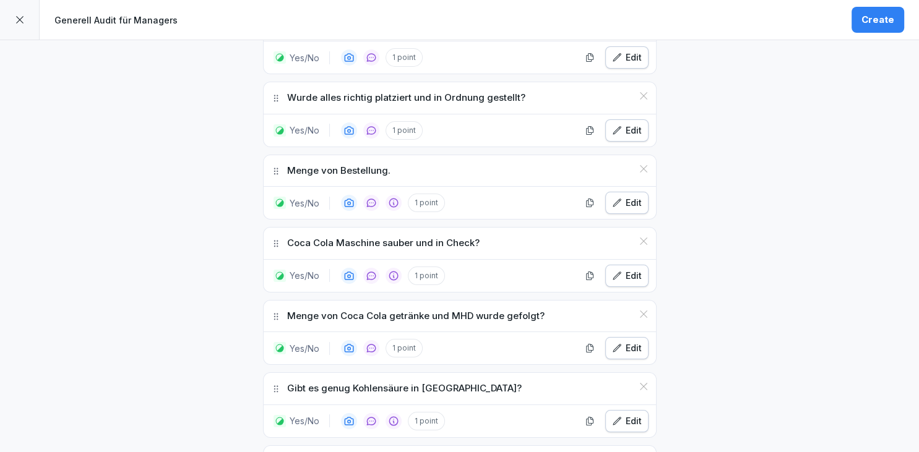
scroll to position [636, 0]
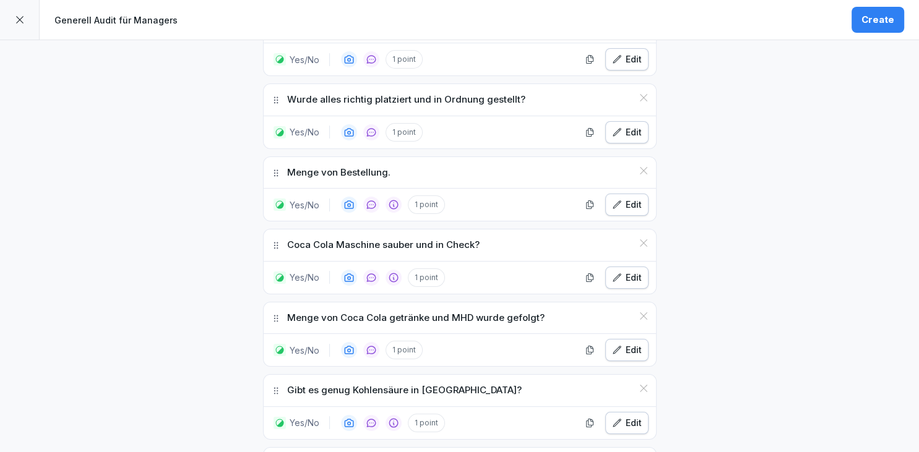
click at [615, 204] on icon "button" at bounding box center [617, 205] width 10 height 10
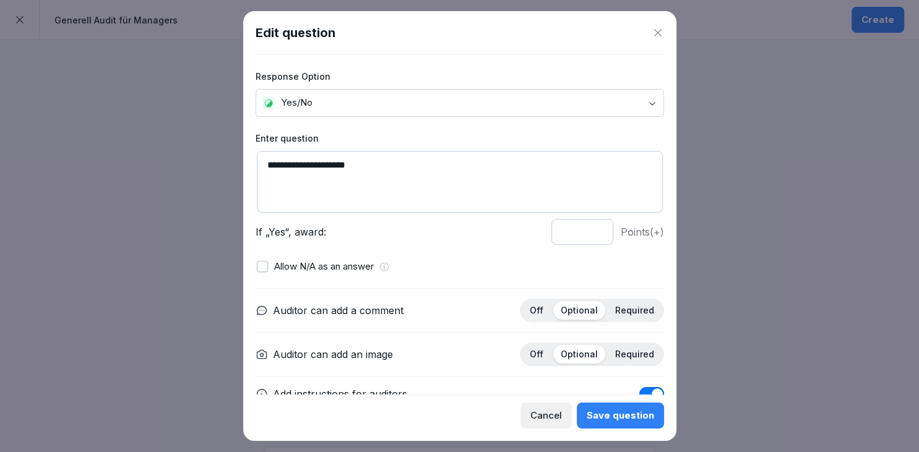
drag, startPoint x: 363, startPoint y: 167, endPoint x: 264, endPoint y: 168, distance: 99.0
click at [264, 168] on textarea "**********" at bounding box center [460, 182] width 406 height 62
type textarea "**********"
click at [610, 418] on div "Save question" at bounding box center [620, 416] width 67 height 14
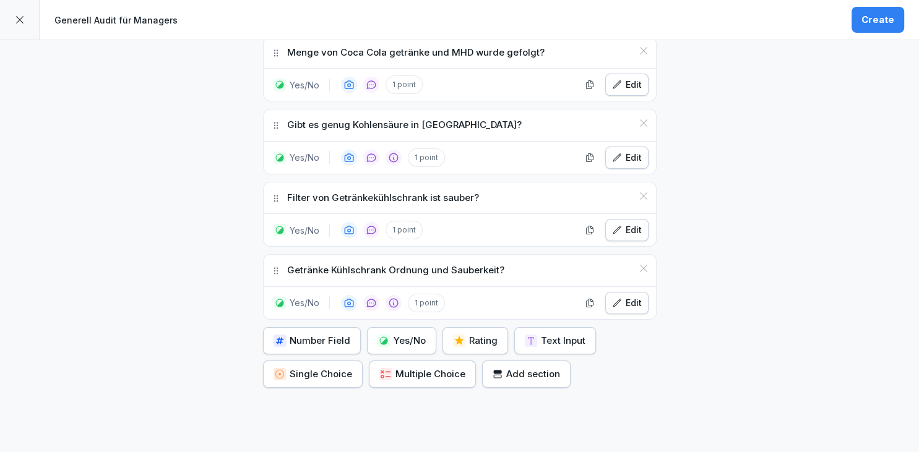
scroll to position [921, 0]
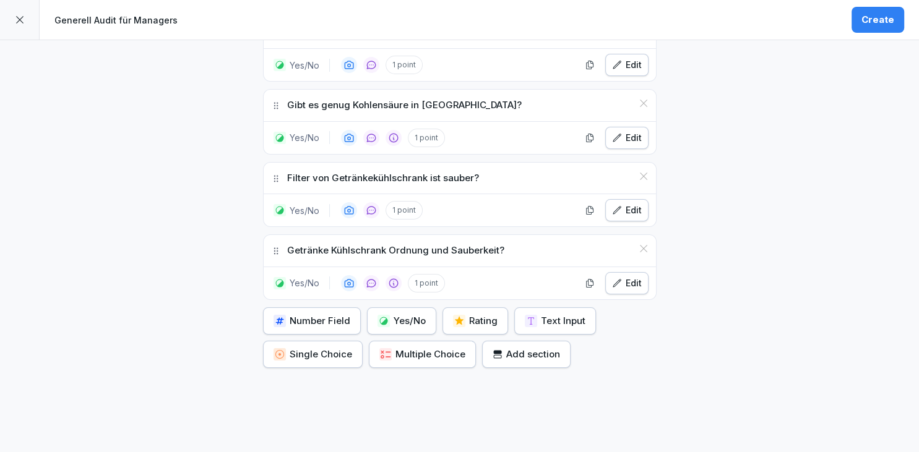
click at [417, 316] on div "Yes/No" at bounding box center [402, 321] width 48 height 14
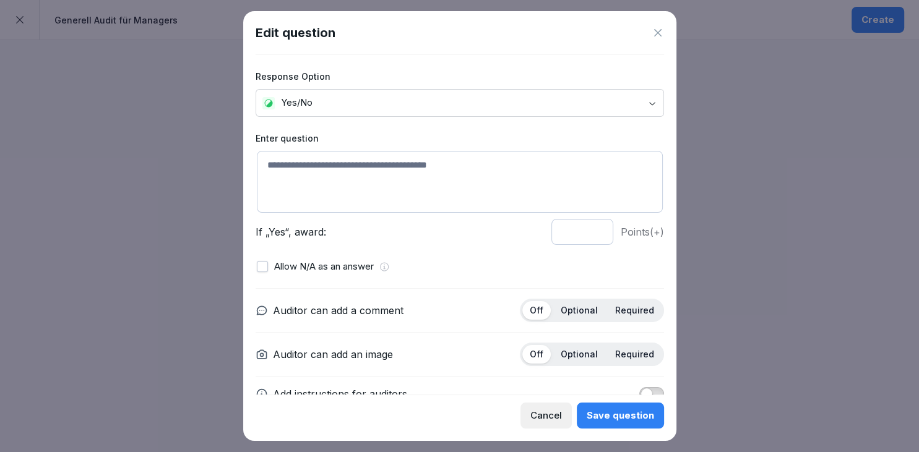
click at [365, 217] on div "Enter question If „Yes“, award: * Points (+)" at bounding box center [460, 188] width 409 height 113
click at [365, 190] on textarea at bounding box center [460, 182] width 406 height 62
type textarea "**********"
click at [569, 309] on p "Optional" at bounding box center [579, 310] width 37 height 11
click at [574, 358] on p "Optional" at bounding box center [579, 354] width 37 height 11
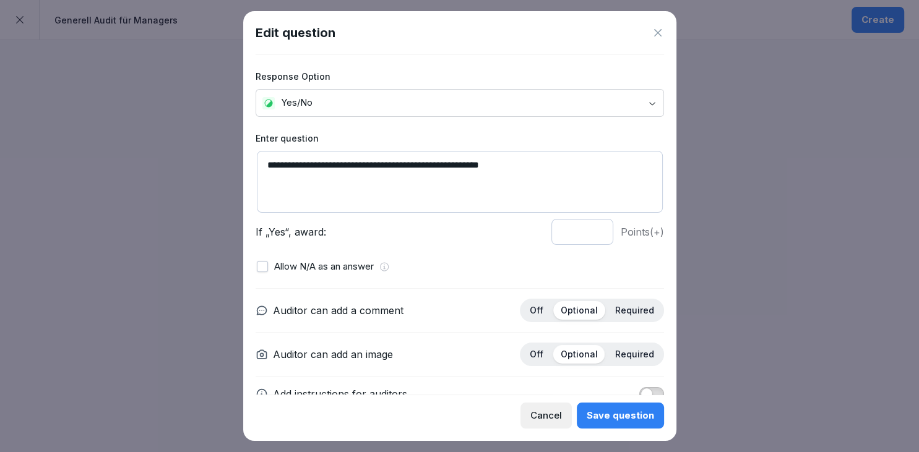
scroll to position [31, 0]
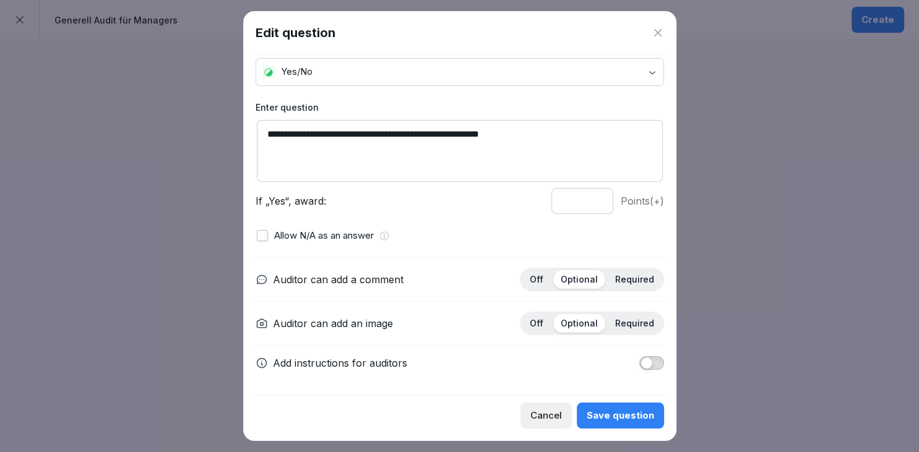
click at [655, 360] on button "button" at bounding box center [651, 364] width 25 height 14
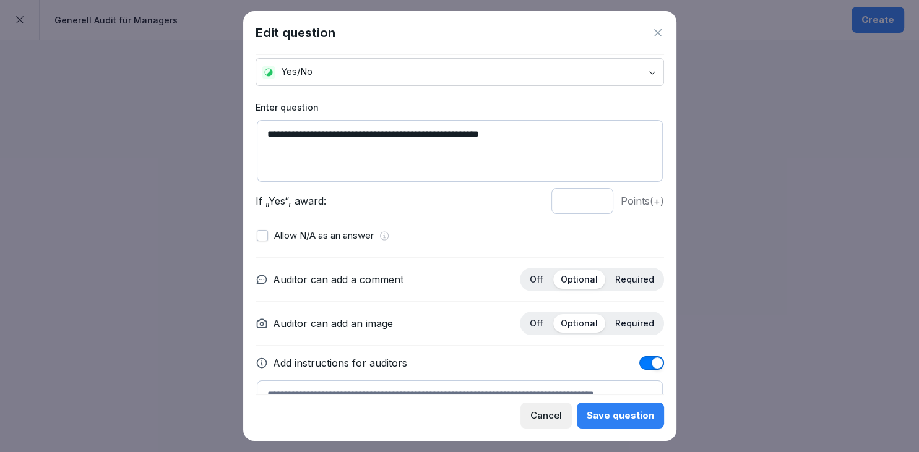
scroll to position [98, 0]
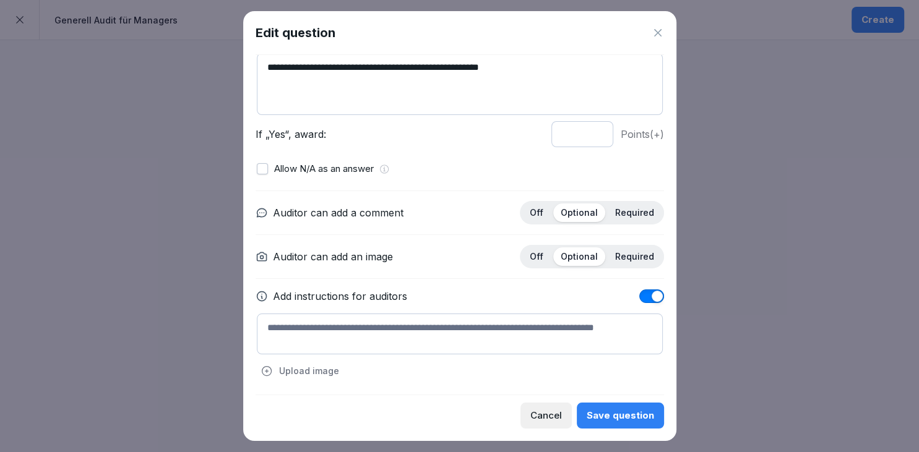
click at [430, 344] on textarea at bounding box center [460, 334] width 406 height 41
click at [613, 419] on div "Save question" at bounding box center [620, 416] width 67 height 14
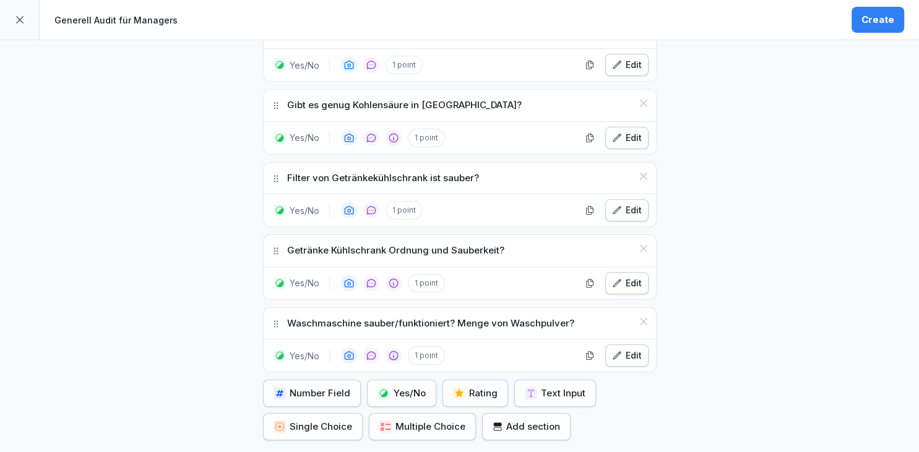
scroll to position [921, 0]
click at [391, 389] on div "Yes/No" at bounding box center [402, 394] width 48 height 14
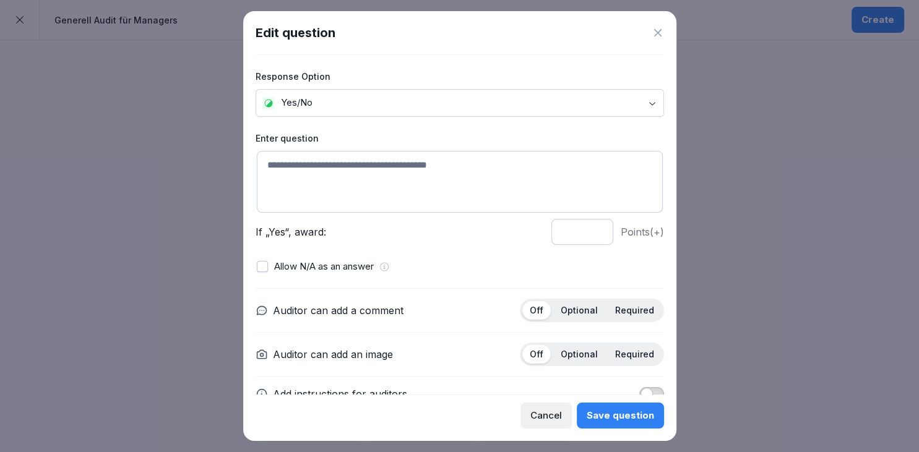
click at [400, 180] on textarea at bounding box center [460, 182] width 406 height 62
type textarea "**********"
click at [560, 310] on div "Optional" at bounding box center [579, 310] width 52 height 19
click at [573, 345] on div "Optional" at bounding box center [579, 354] width 52 height 19
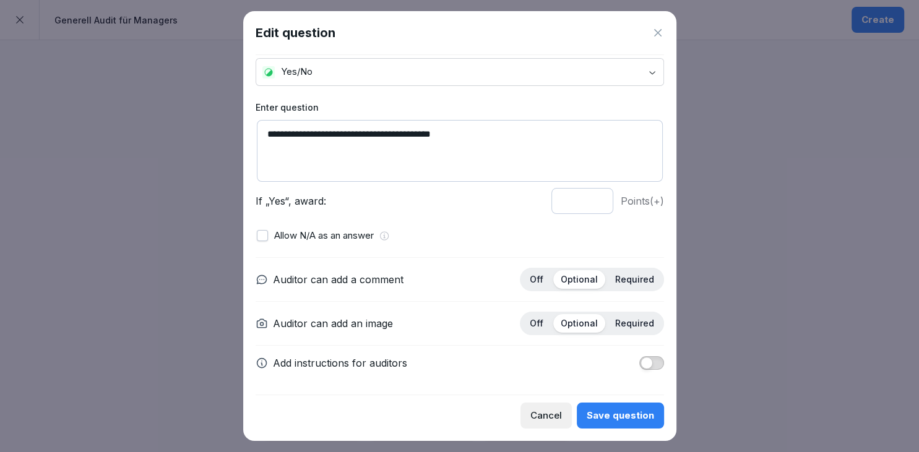
click at [644, 366] on span "button" at bounding box center [647, 363] width 12 height 12
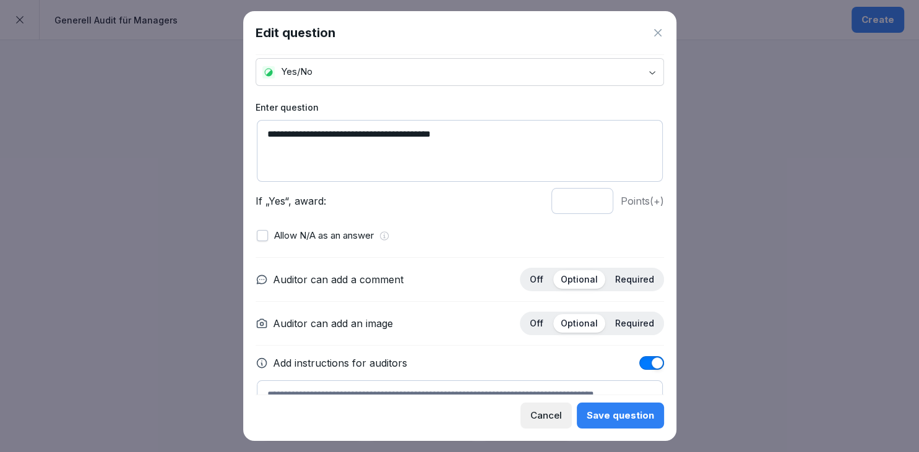
scroll to position [98, 0]
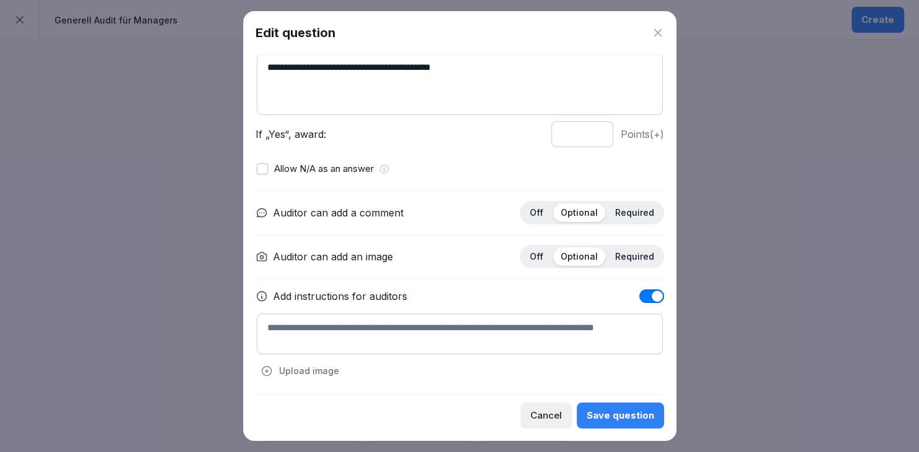
click at [480, 346] on textarea at bounding box center [460, 334] width 406 height 41
type textarea "*"
type textarea "**********"
click at [600, 412] on div "Save question" at bounding box center [620, 416] width 67 height 14
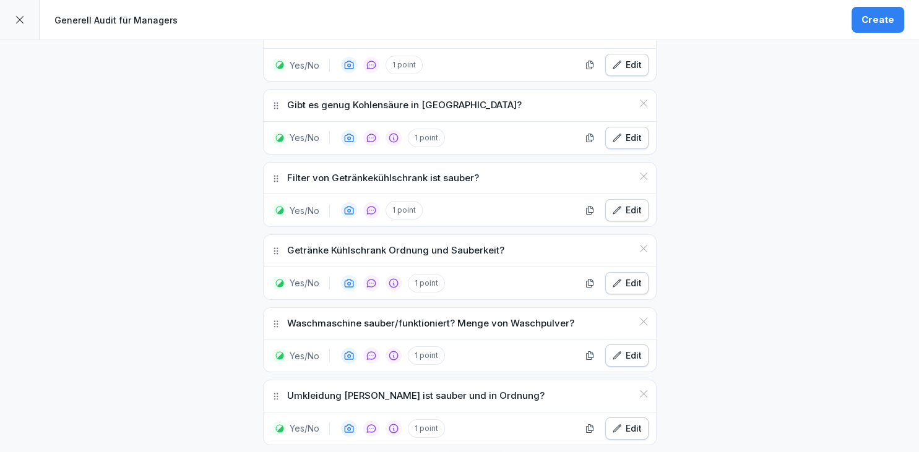
scroll to position [1098, 0]
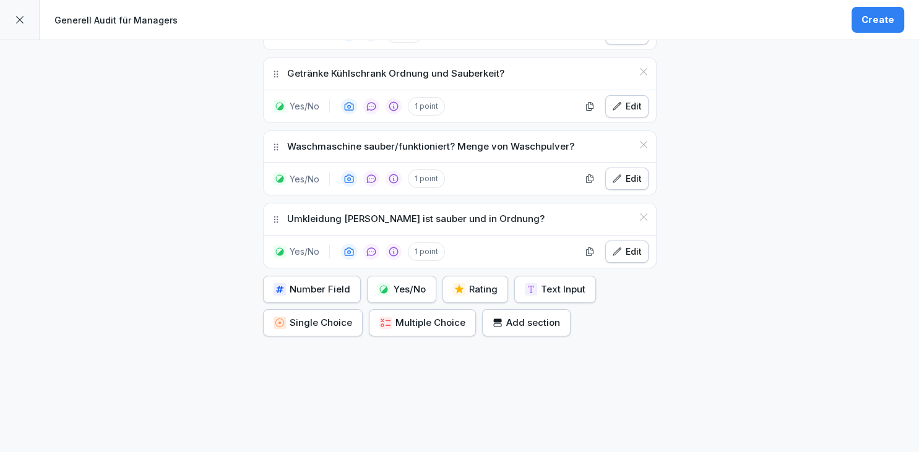
click at [389, 287] on div "Yes/No" at bounding box center [402, 290] width 48 height 14
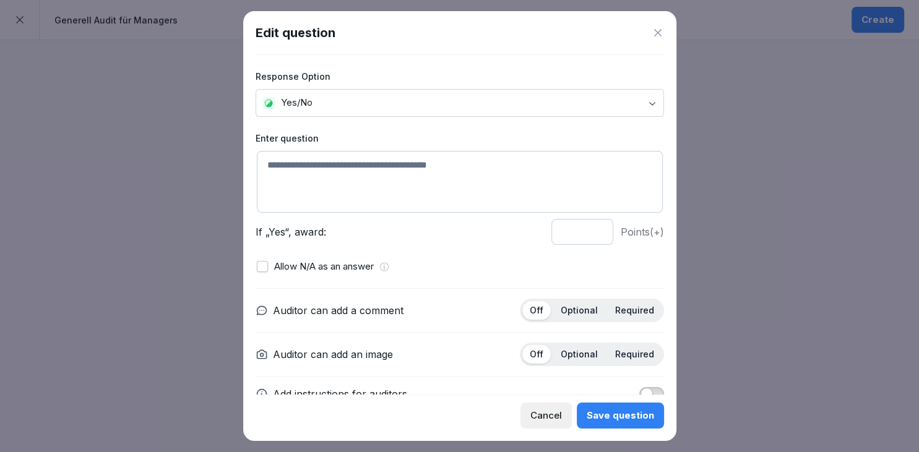
scroll to position [31, 0]
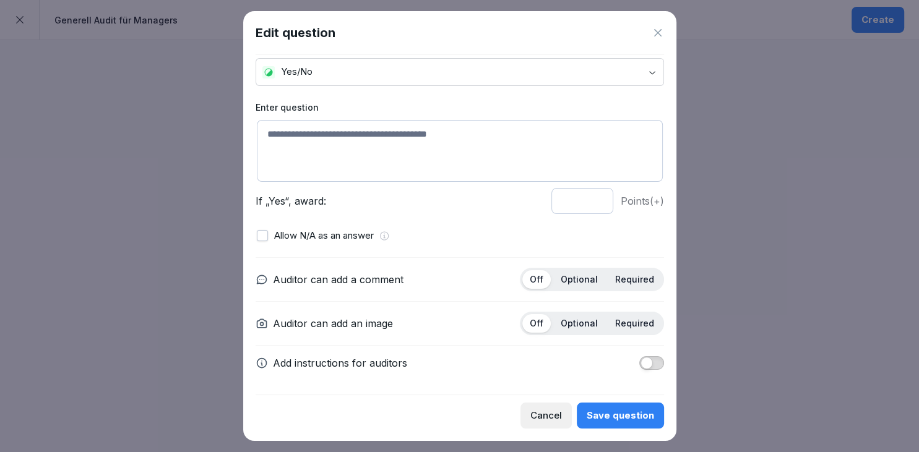
click at [387, 168] on textarea at bounding box center [460, 151] width 406 height 62
type textarea "**********"
click at [569, 285] on p "Optional" at bounding box center [579, 279] width 37 height 11
click at [576, 312] on div "Off Optional Required" at bounding box center [592, 324] width 144 height 24
click at [578, 316] on div "Optional" at bounding box center [579, 323] width 52 height 19
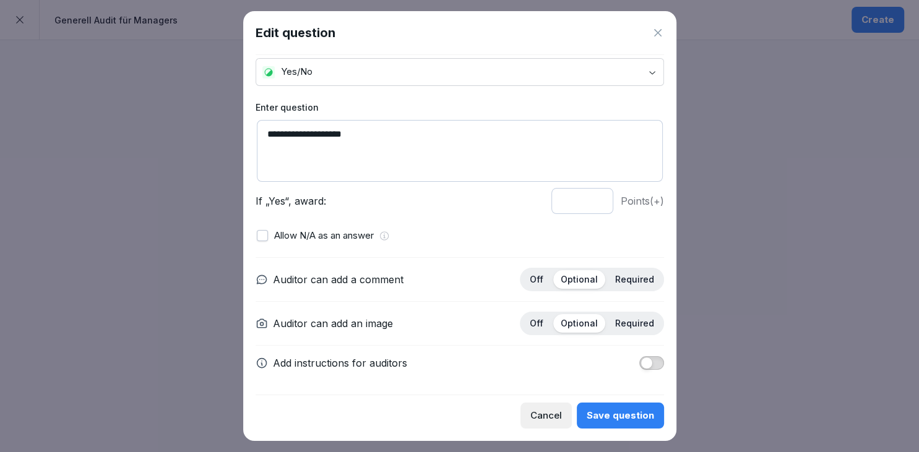
click at [614, 427] on button "Save question" at bounding box center [620, 416] width 87 height 26
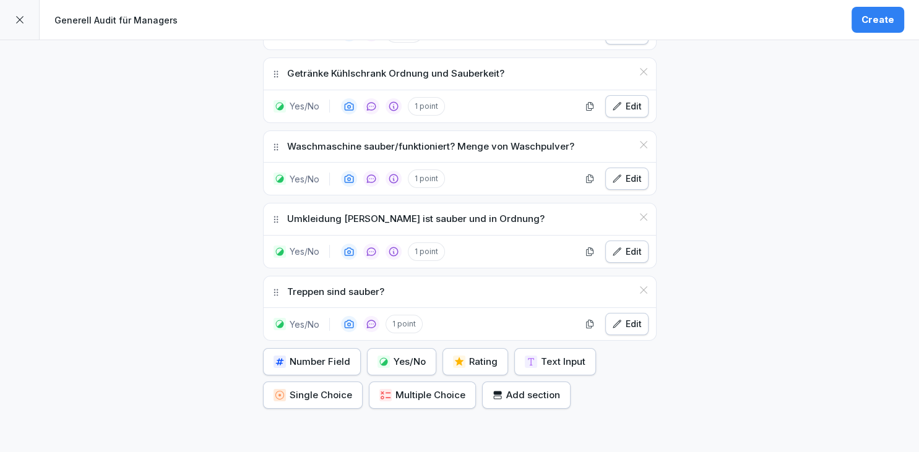
scroll to position [1098, 0]
click at [420, 355] on div "Yes/No" at bounding box center [402, 362] width 48 height 14
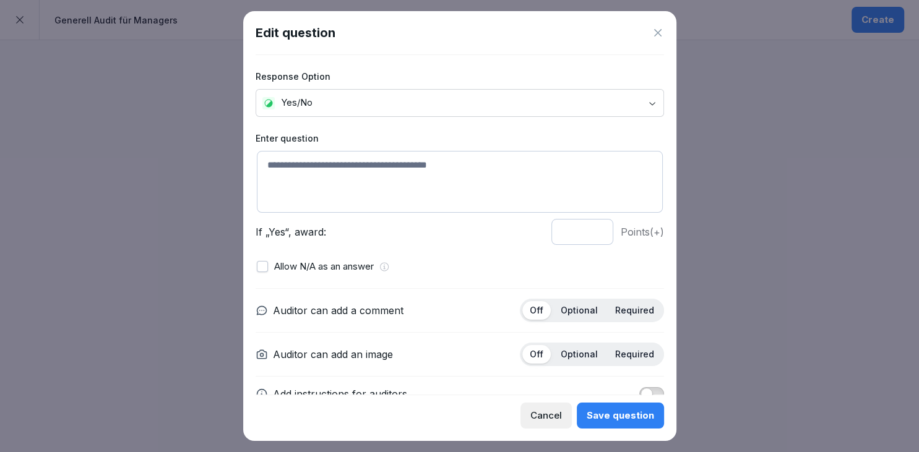
click at [392, 194] on textarea at bounding box center [460, 182] width 406 height 62
type textarea "**********"
click at [583, 309] on p "Optional" at bounding box center [579, 310] width 37 height 11
click at [568, 355] on p "Optional" at bounding box center [579, 354] width 37 height 11
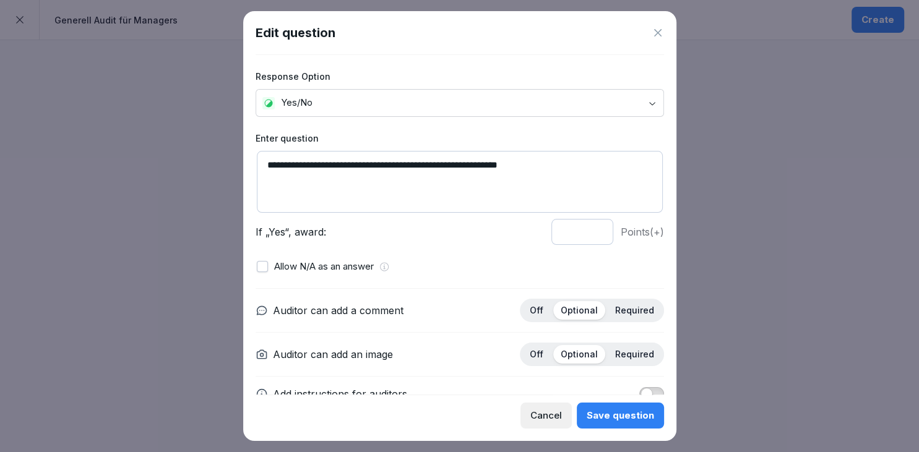
scroll to position [31, 0]
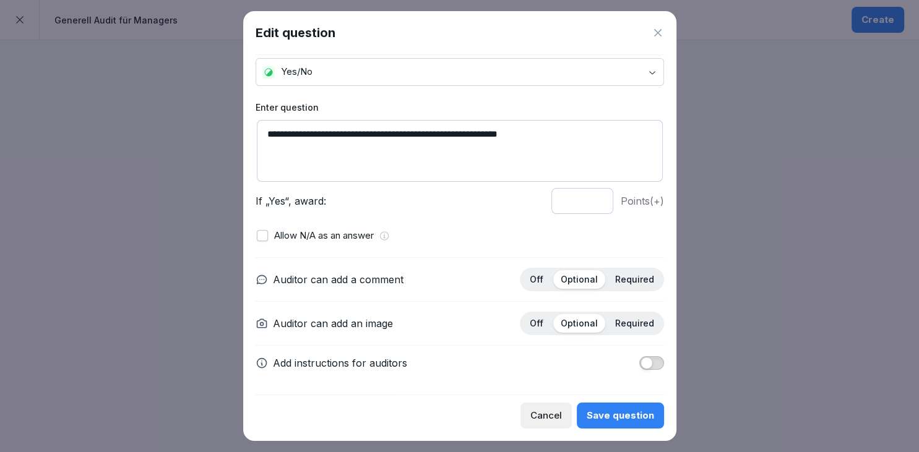
click at [647, 367] on span "button" at bounding box center [647, 363] width 12 height 12
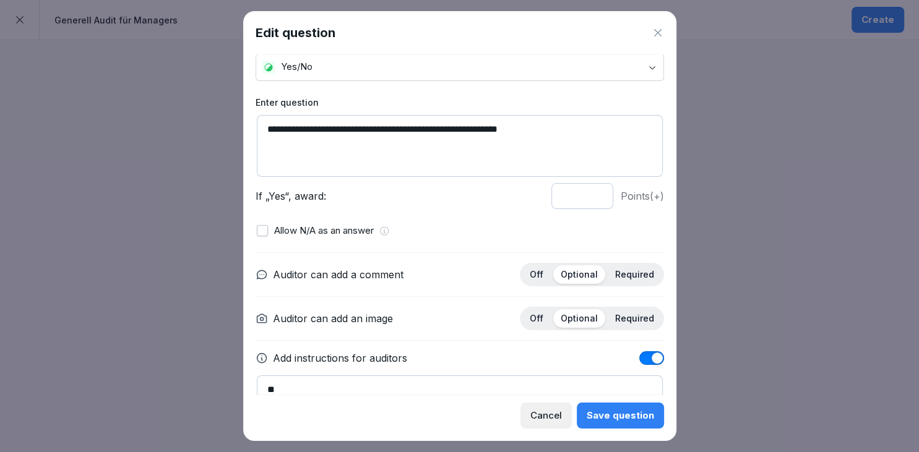
type textarea "*"
type textarea "**********"
click at [642, 415] on div "Save question" at bounding box center [620, 416] width 67 height 14
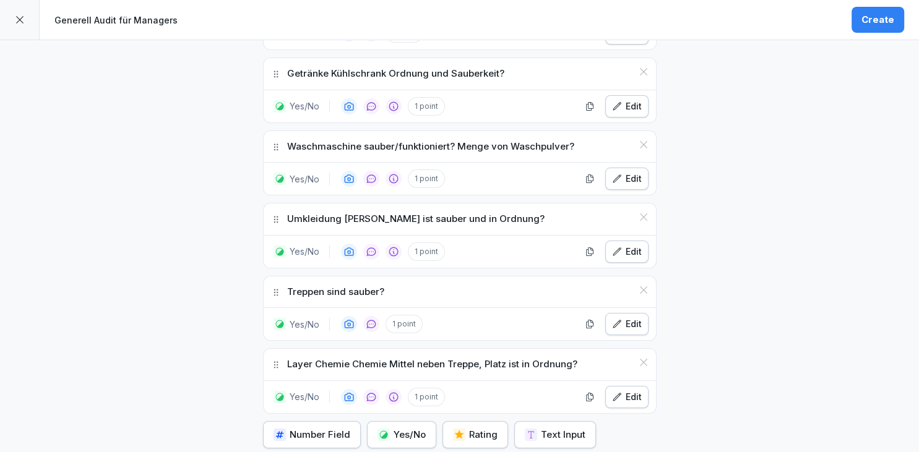
scroll to position [1192, 0]
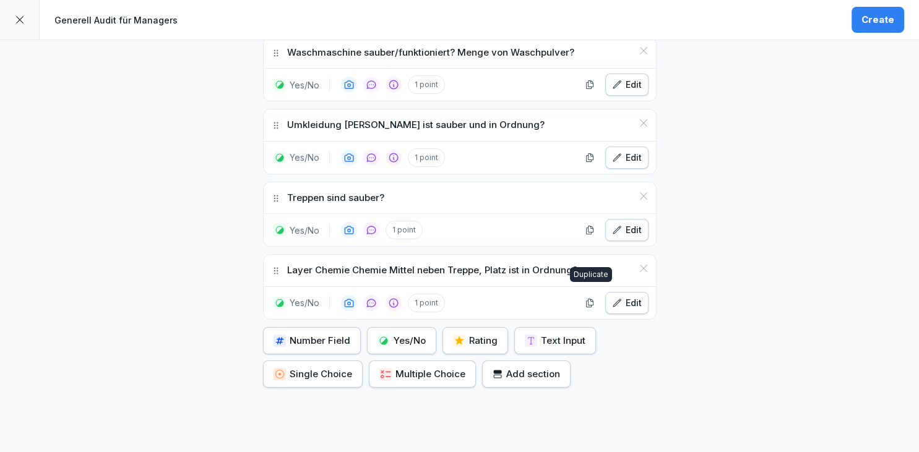
click at [619, 301] on div "Edit" at bounding box center [627, 303] width 30 height 14
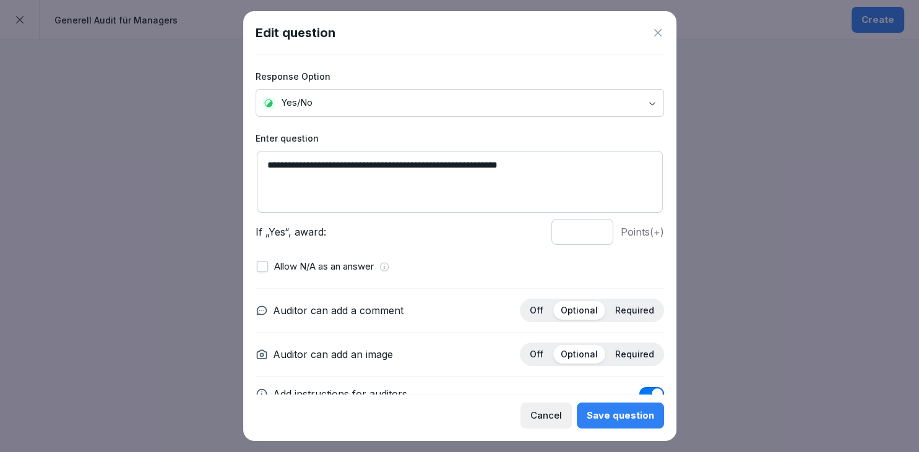
click at [328, 170] on textarea "**********" at bounding box center [460, 182] width 406 height 62
click at [395, 160] on textarea "**********" at bounding box center [460, 182] width 406 height 62
type textarea "**********"
click at [595, 412] on div "Save question" at bounding box center [620, 416] width 67 height 14
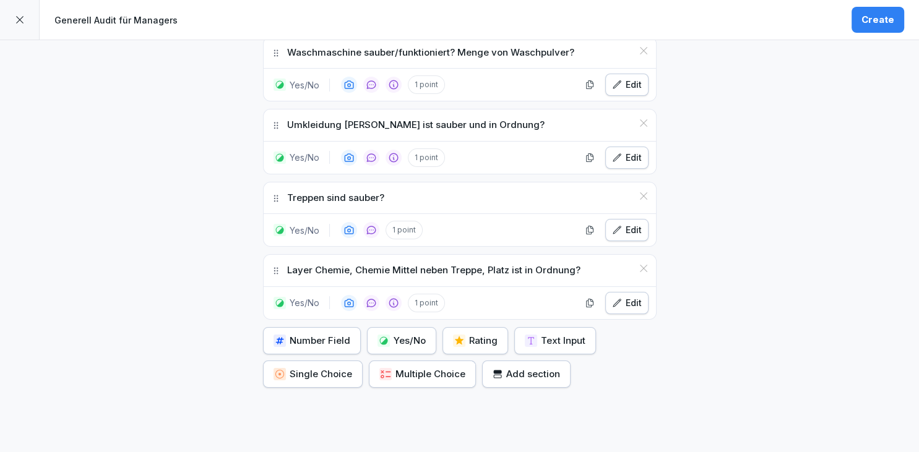
click at [384, 327] on button "Yes/No" at bounding box center [401, 340] width 69 height 27
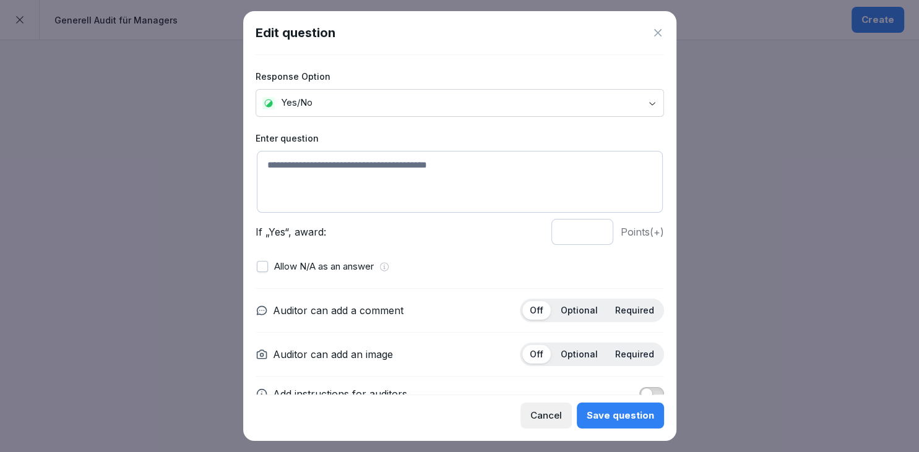
click at [451, 186] on textarea at bounding box center [460, 182] width 406 height 62
type textarea "*"
type textarea "**********"
click at [582, 305] on p "Optional" at bounding box center [579, 310] width 37 height 11
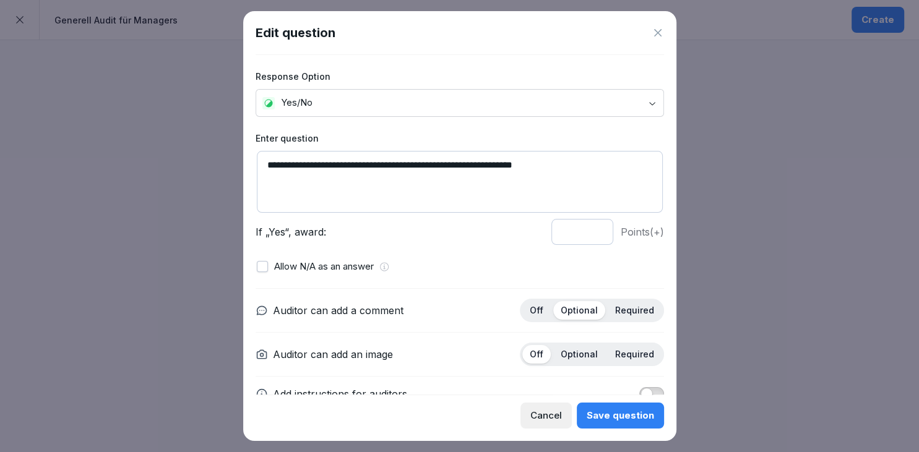
click at [579, 349] on p "Optional" at bounding box center [579, 354] width 37 height 11
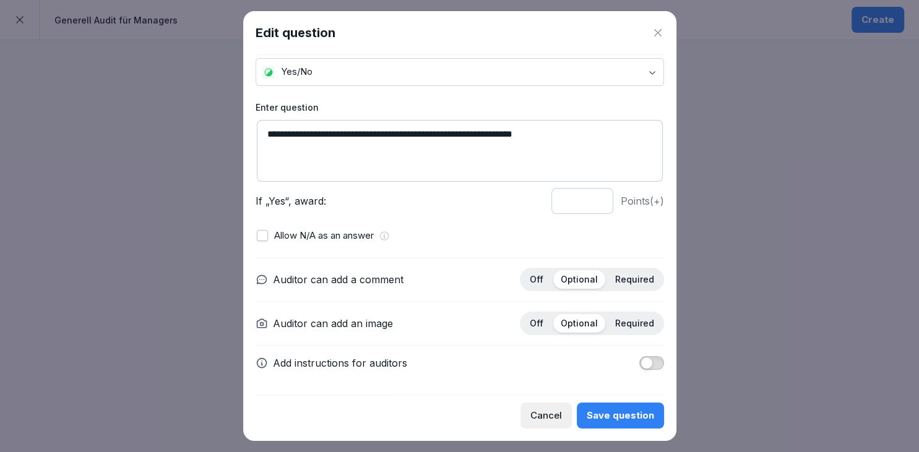
click at [645, 357] on span "button" at bounding box center [647, 363] width 12 height 12
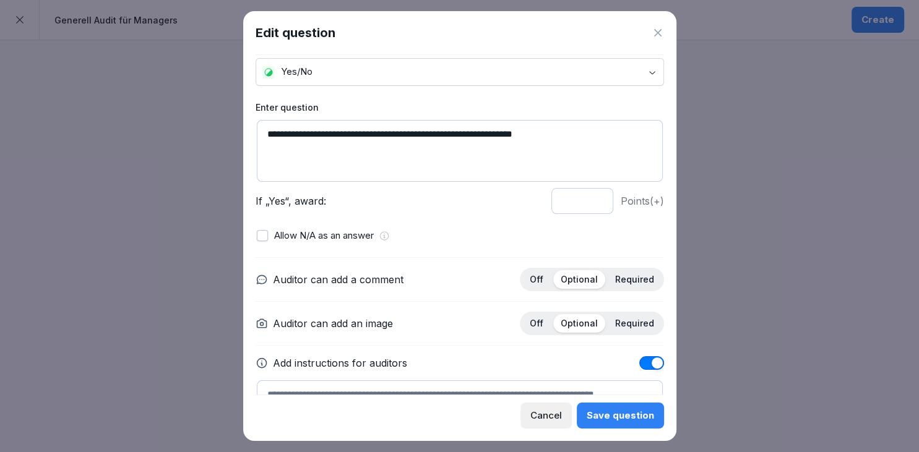
scroll to position [98, 0]
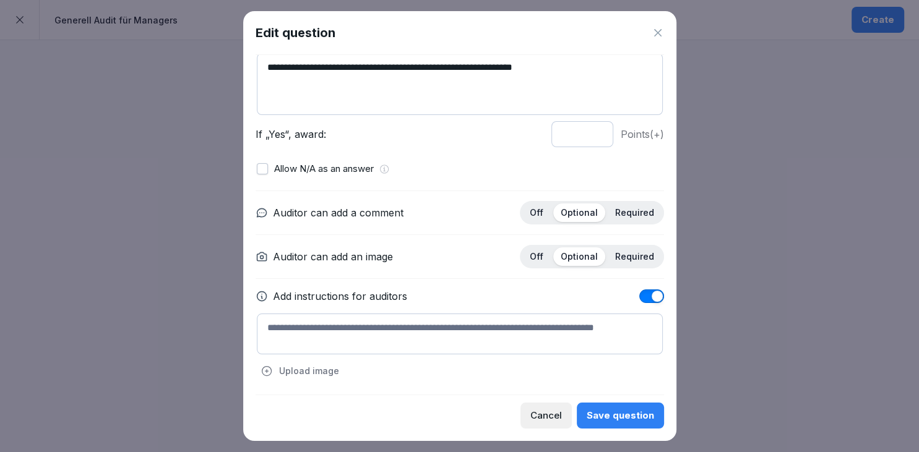
click at [504, 350] on textarea at bounding box center [460, 334] width 406 height 41
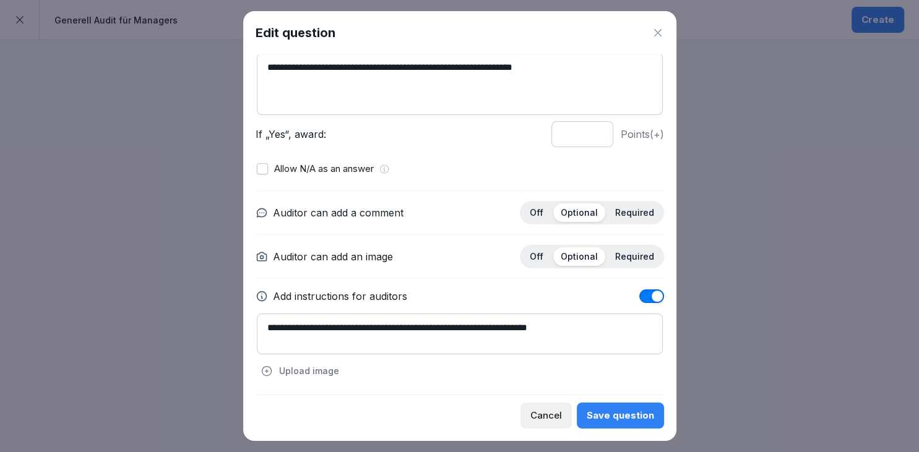
type textarea "**********"
click at [598, 417] on div "Save question" at bounding box center [620, 416] width 67 height 14
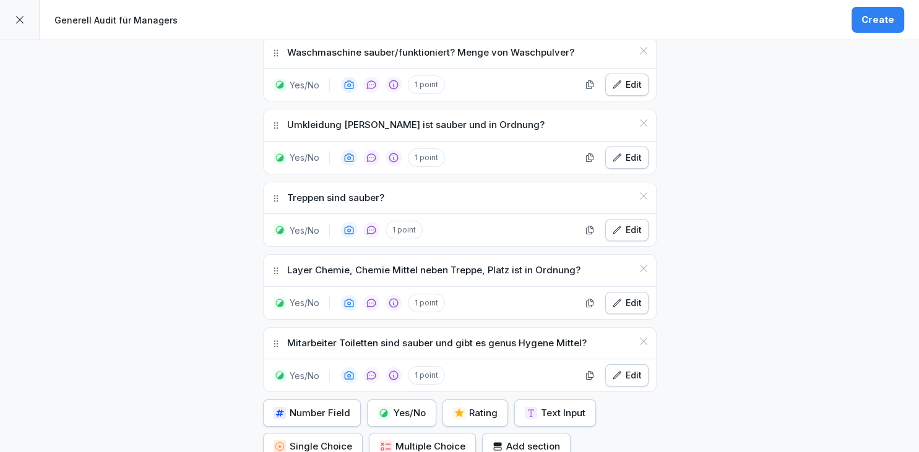
scroll to position [1313, 0]
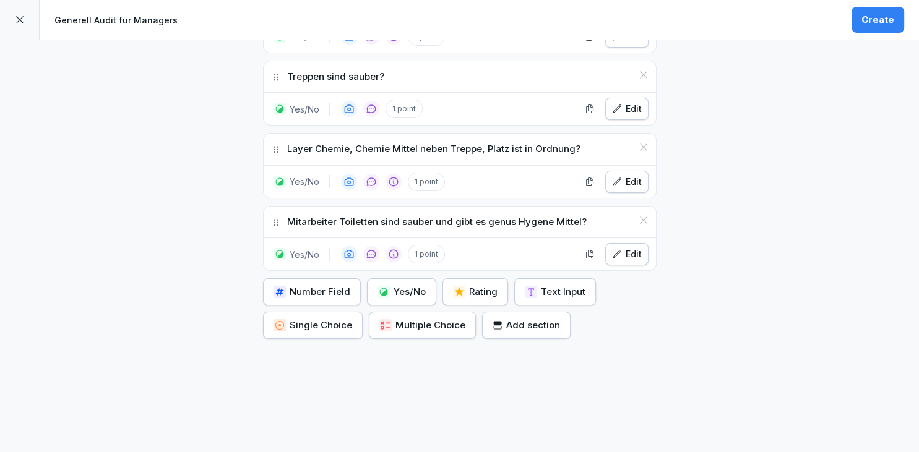
click at [417, 293] on button "Yes/No" at bounding box center [401, 292] width 69 height 27
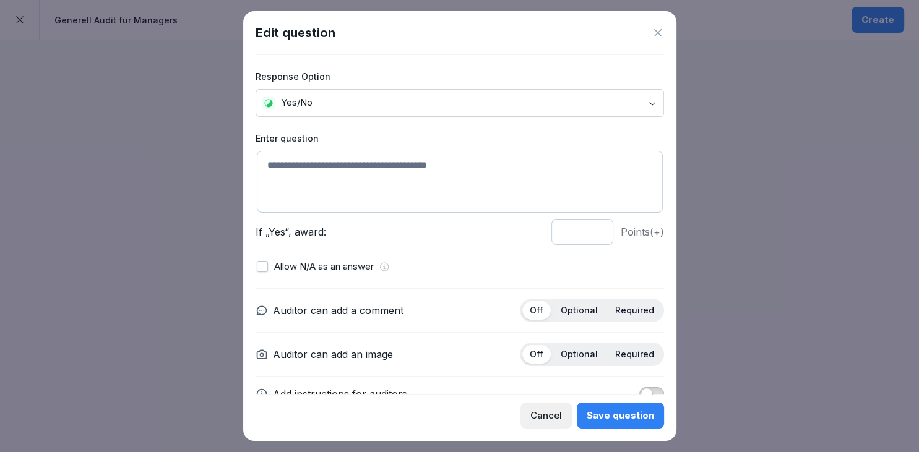
click at [439, 201] on textarea at bounding box center [460, 182] width 406 height 62
type textarea "**********"
click at [571, 306] on p "Optional" at bounding box center [579, 310] width 37 height 11
click at [580, 349] on p "Optional" at bounding box center [579, 354] width 37 height 11
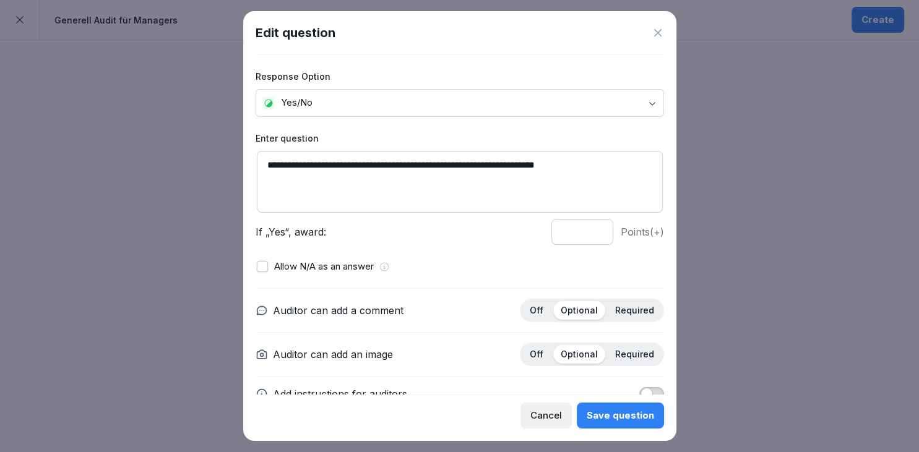
scroll to position [31, 0]
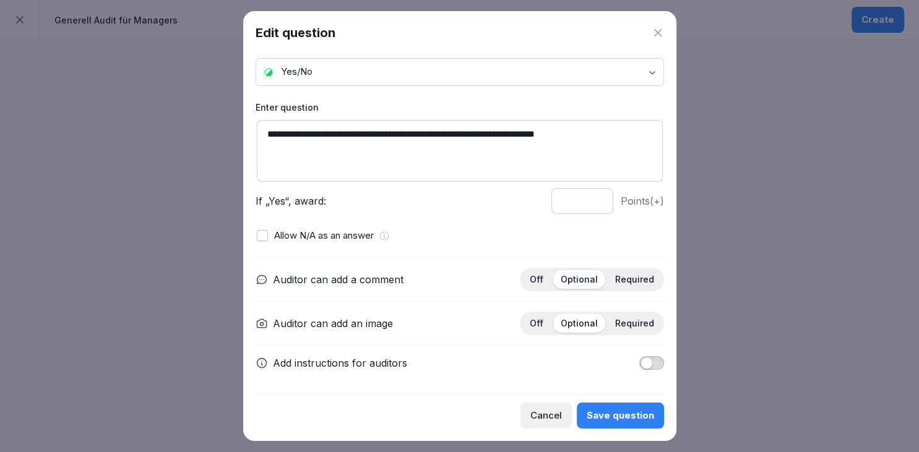
click at [635, 410] on div "Save question" at bounding box center [620, 416] width 67 height 14
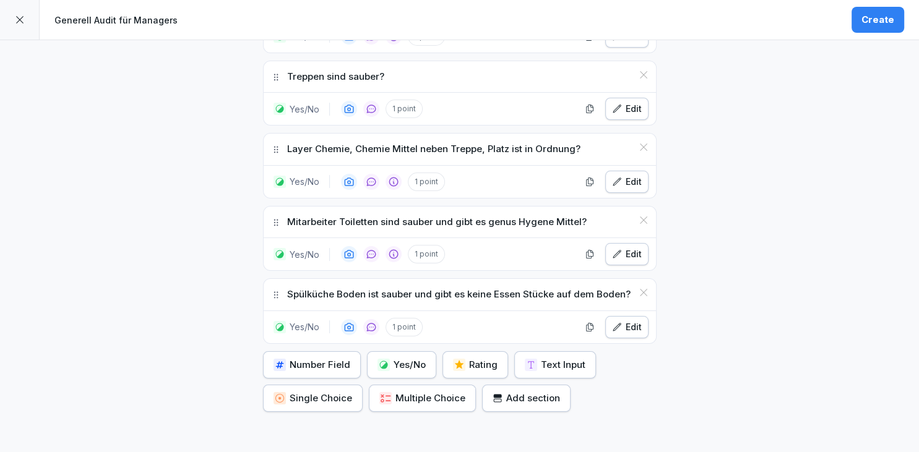
scroll to position [1313, 0]
click at [417, 352] on button "Yes/No" at bounding box center [401, 365] width 69 height 27
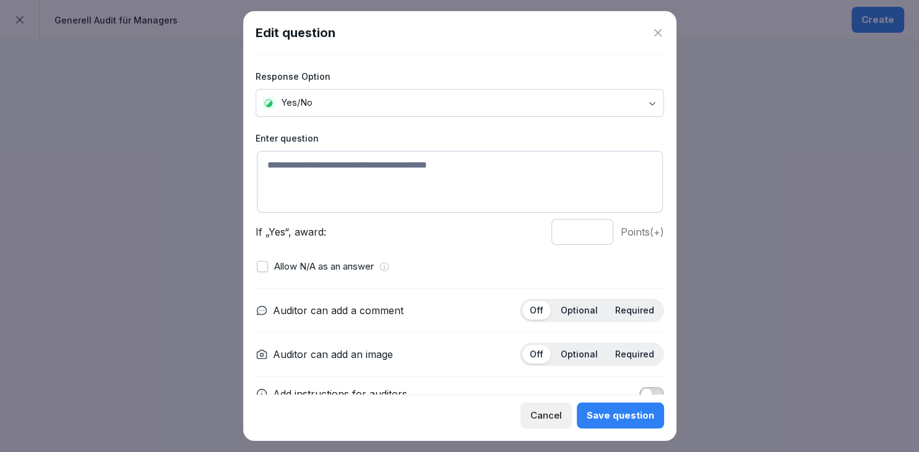
click at [425, 193] on textarea at bounding box center [460, 182] width 406 height 62
type textarea "**********"
click at [581, 315] on p "Optional" at bounding box center [579, 310] width 37 height 11
click at [584, 347] on div "Optional" at bounding box center [579, 354] width 52 height 19
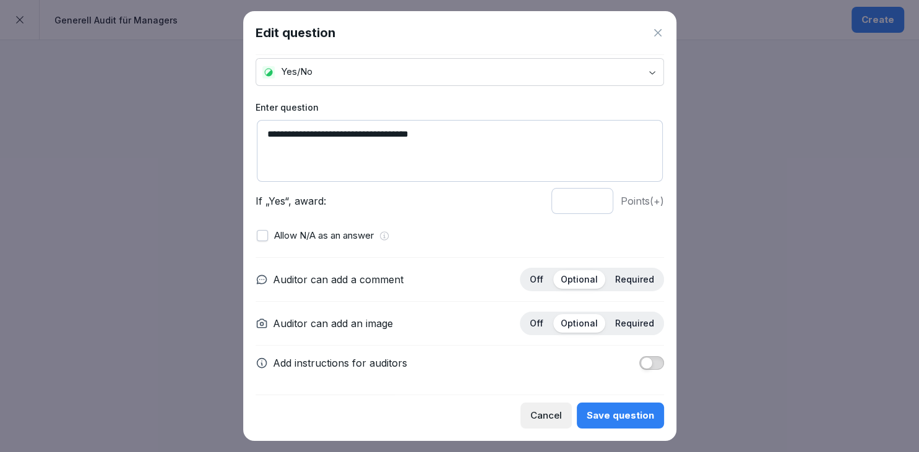
click at [652, 363] on span "button" at bounding box center [647, 363] width 12 height 12
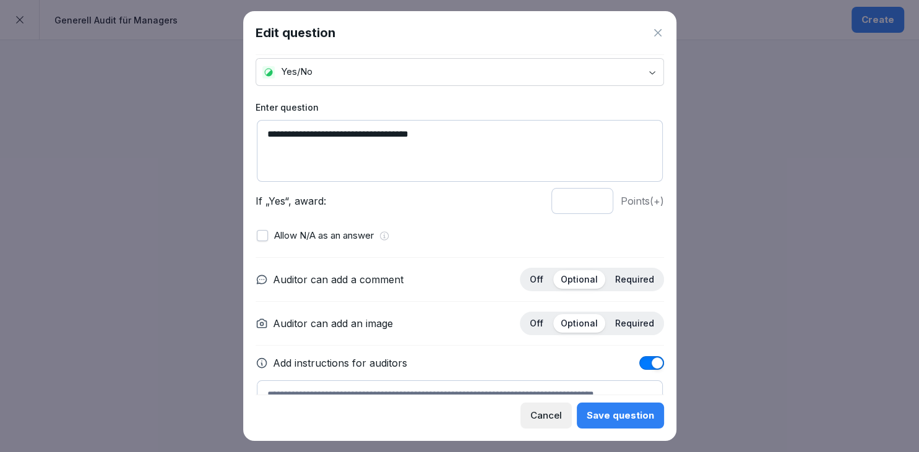
scroll to position [98, 0]
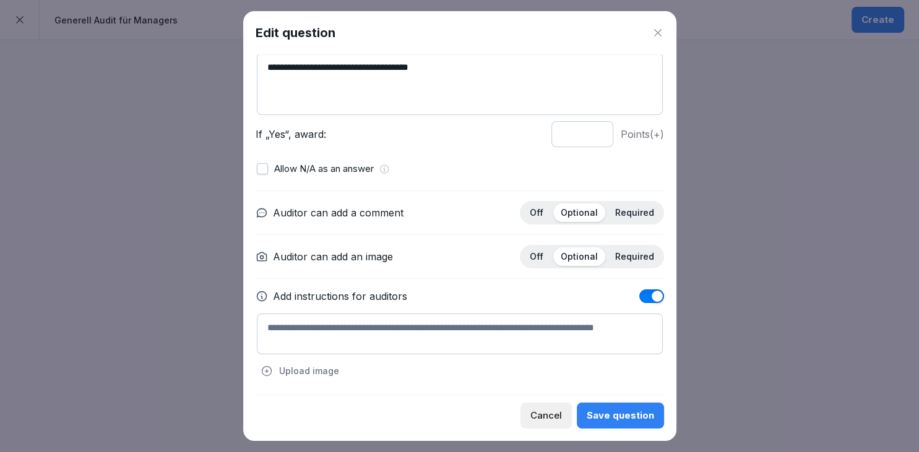
click at [470, 326] on textarea at bounding box center [460, 334] width 406 height 41
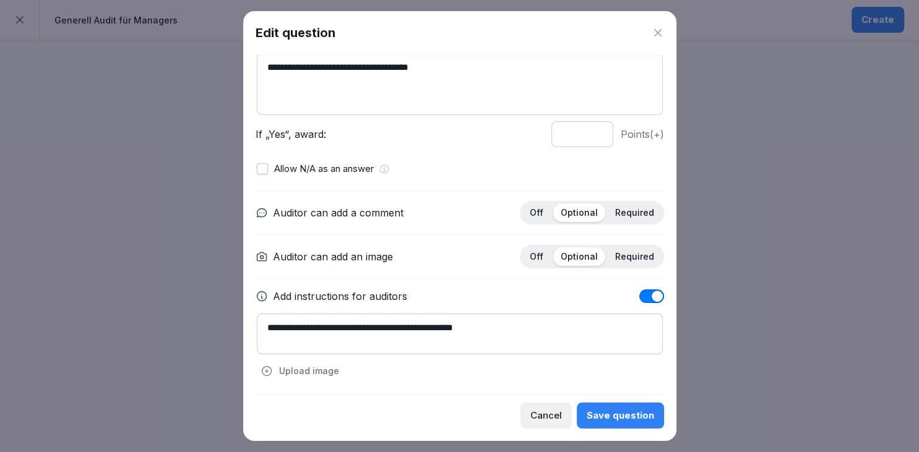
scroll to position [97, 0]
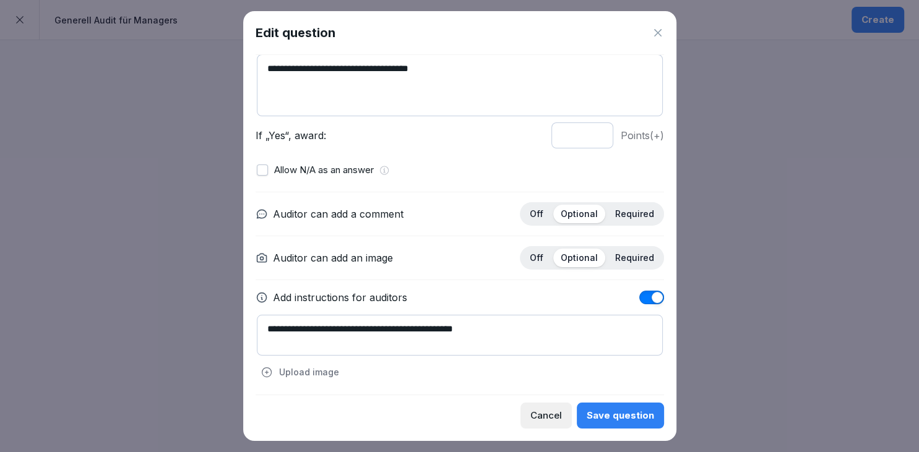
type textarea "**********"
click at [621, 415] on div "Save question" at bounding box center [620, 416] width 67 height 14
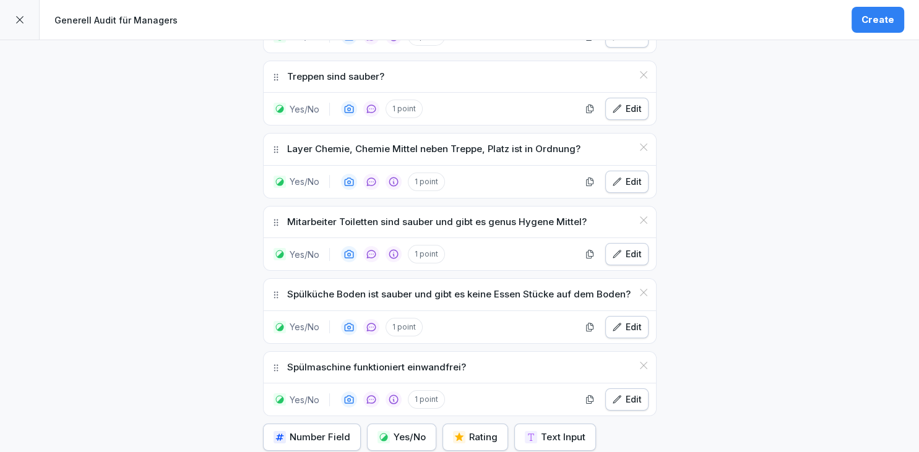
scroll to position [1404, 0]
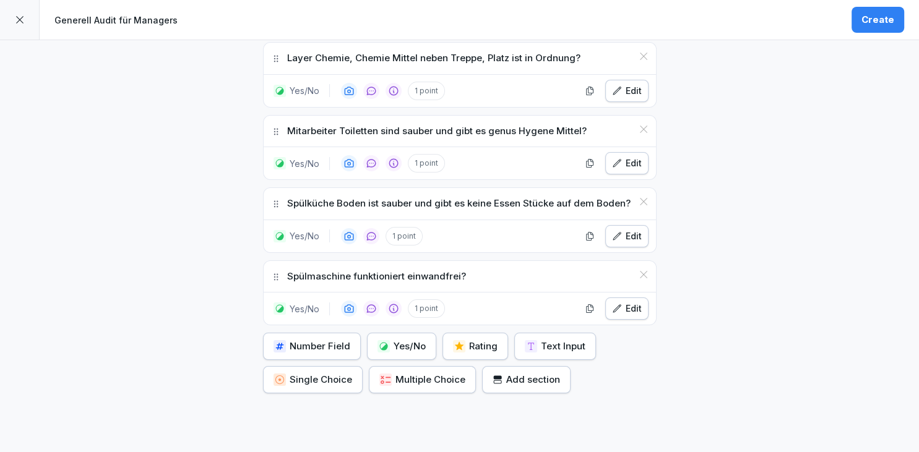
click at [404, 340] on div "Yes/No" at bounding box center [402, 347] width 48 height 14
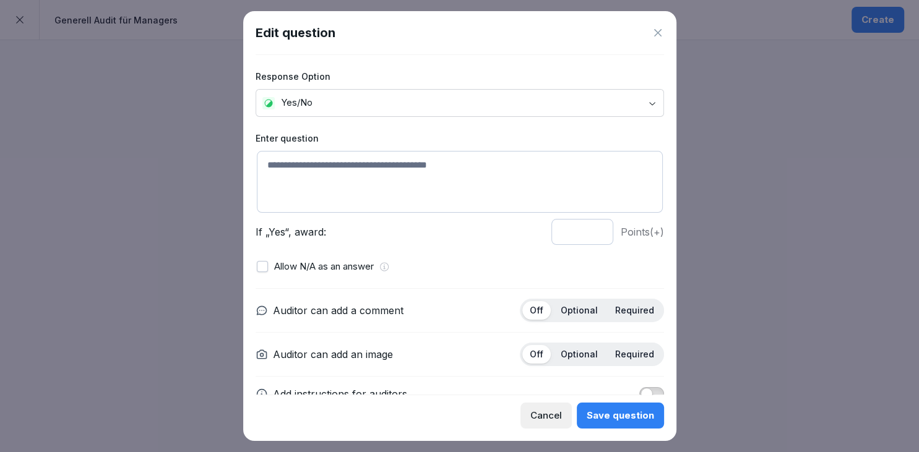
click at [465, 174] on textarea at bounding box center [460, 182] width 406 height 62
type textarea "**********"
click at [569, 314] on p "Optional" at bounding box center [579, 310] width 37 height 11
click at [578, 369] on div "Auditor can add a comment Off Optional Required Auditor can add an image Off Op…" at bounding box center [460, 349] width 409 height 123
click at [579, 363] on div "Optional" at bounding box center [579, 354] width 52 height 19
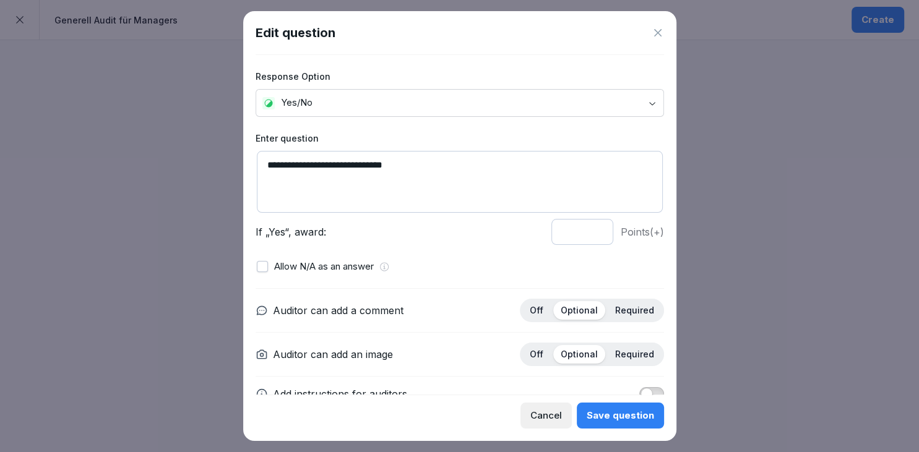
scroll to position [31, 0]
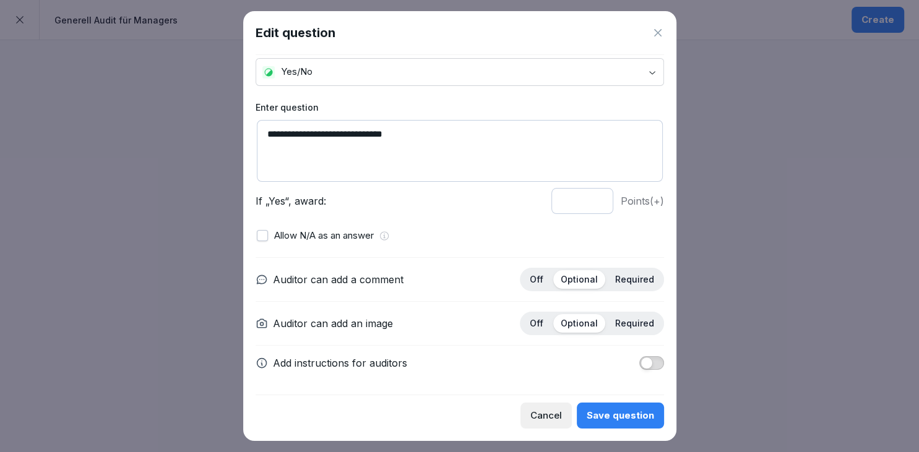
click at [620, 402] on div "Cancel Save question" at bounding box center [460, 412] width 409 height 34
click at [621, 414] on div "Save question" at bounding box center [620, 416] width 67 height 14
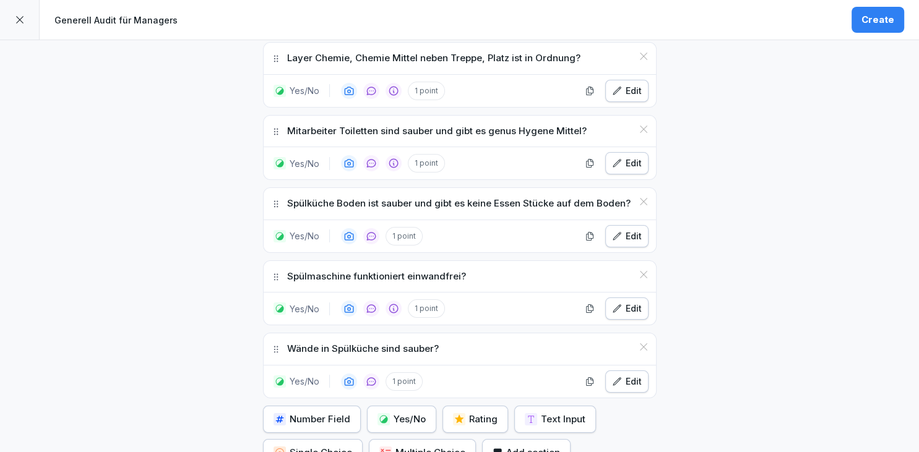
scroll to position [1404, 0]
click at [375, 407] on button "Yes/No" at bounding box center [401, 419] width 69 height 27
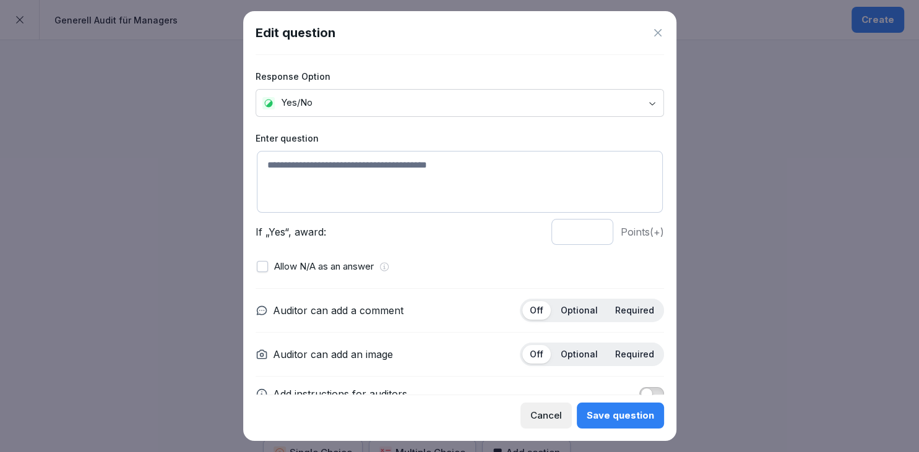
click at [382, 181] on textarea at bounding box center [460, 182] width 406 height 62
type textarea "**********"
click at [568, 306] on p "Optional" at bounding box center [579, 310] width 37 height 11
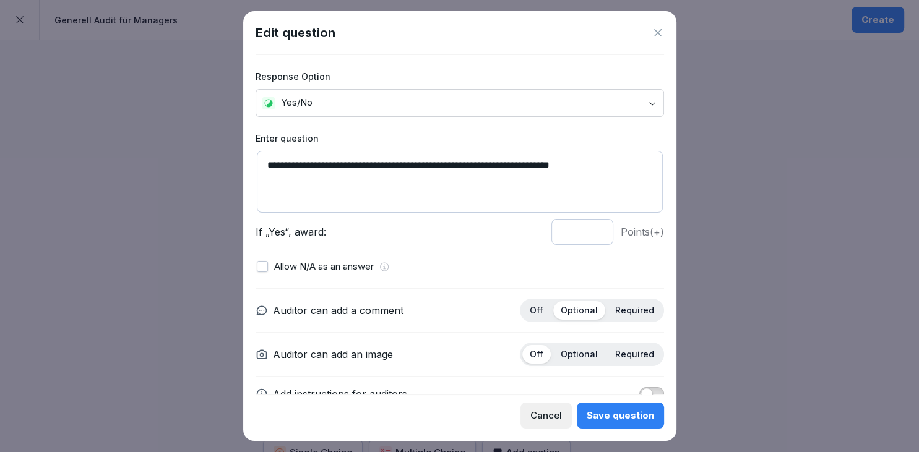
click at [582, 349] on p "Optional" at bounding box center [579, 354] width 37 height 11
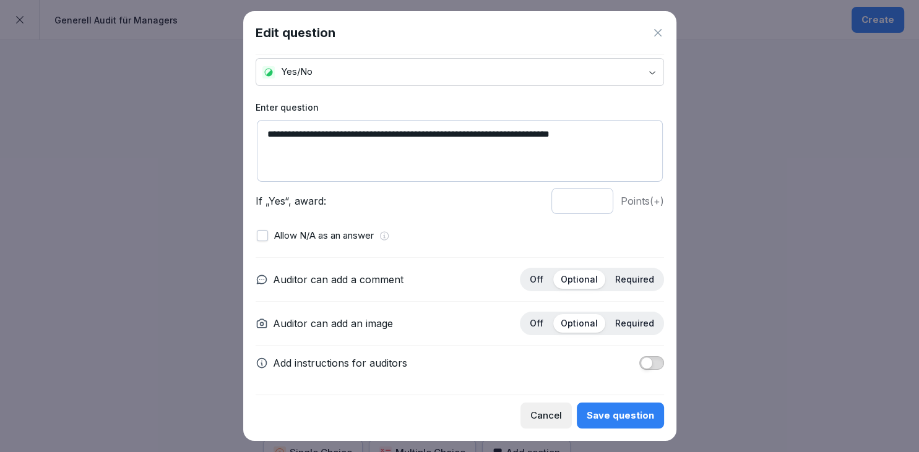
click at [650, 365] on span "button" at bounding box center [647, 363] width 12 height 12
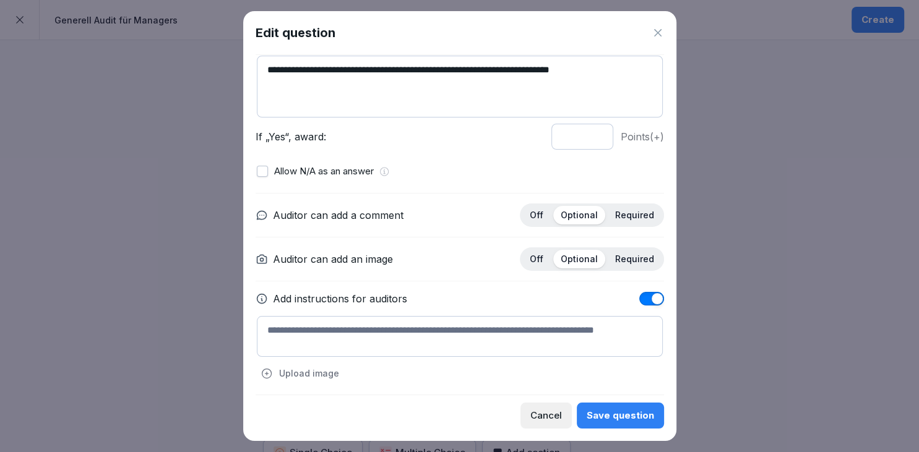
scroll to position [96, 0]
click at [431, 336] on textarea at bounding box center [460, 336] width 406 height 41
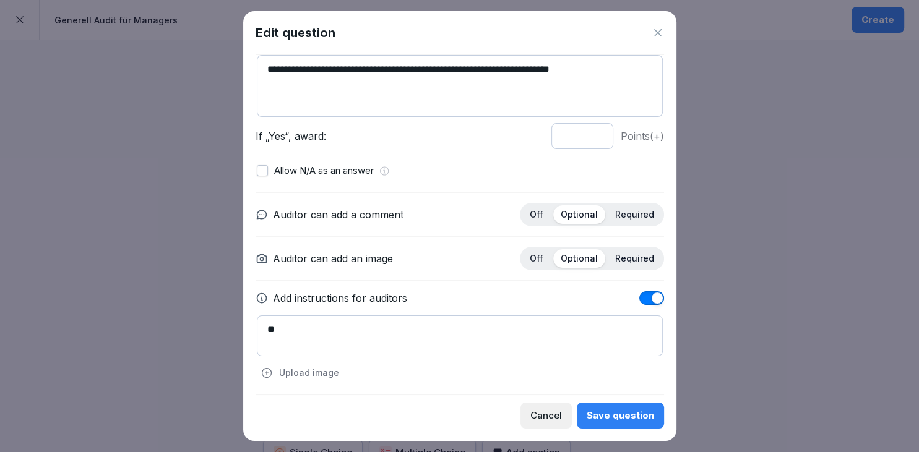
type textarea "*"
type textarea "**********"
click at [600, 420] on div "Save question" at bounding box center [620, 416] width 67 height 14
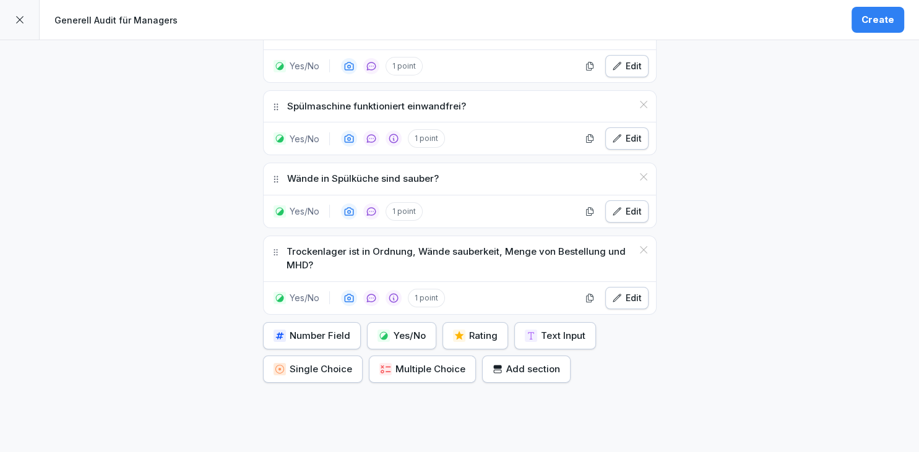
scroll to position [1578, 0]
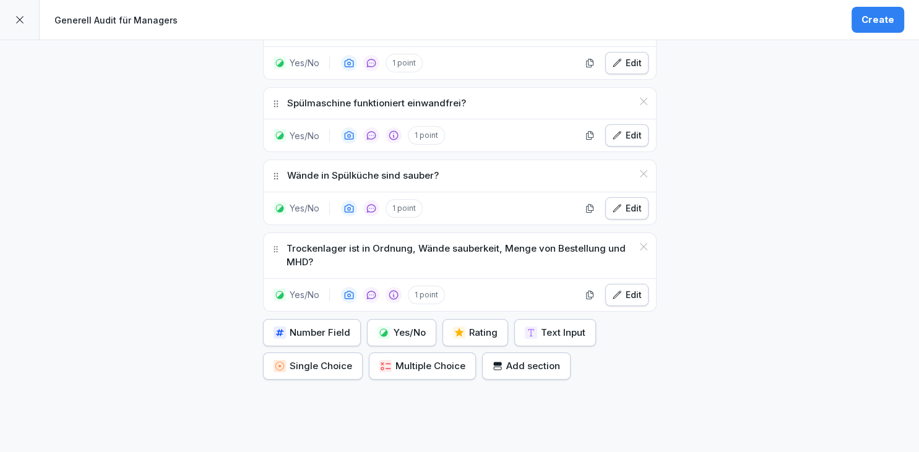
click at [395, 329] on button "Yes/No" at bounding box center [401, 332] width 69 height 27
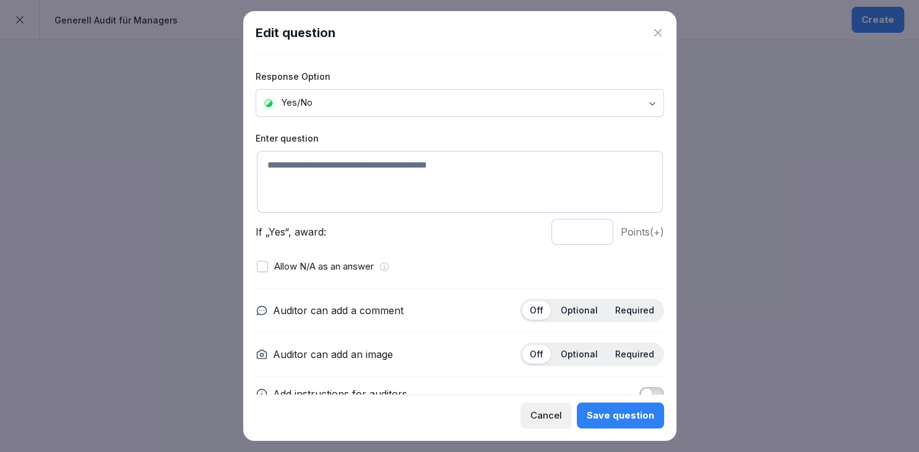
click at [374, 197] on textarea at bounding box center [460, 182] width 406 height 62
click at [661, 35] on icon at bounding box center [658, 33] width 12 height 12
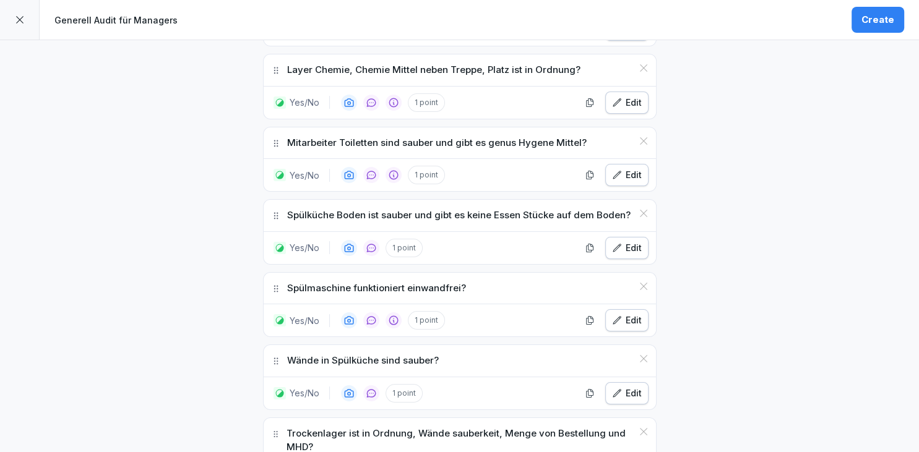
scroll to position [1411, 0]
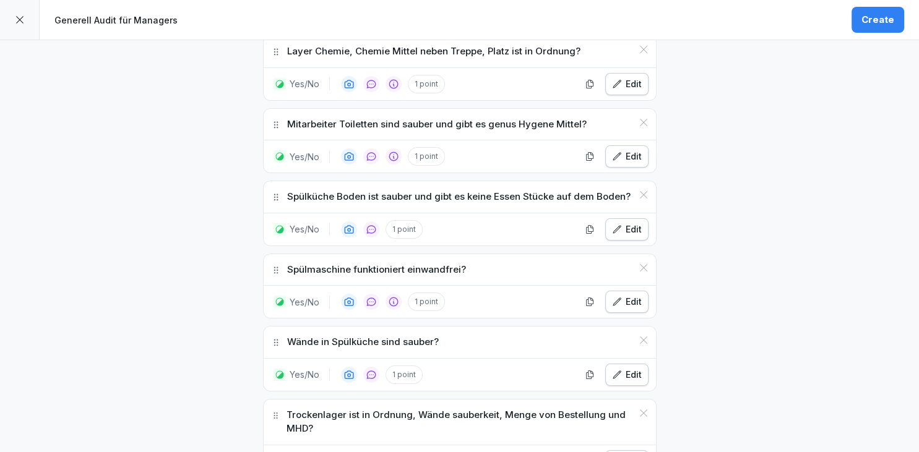
click at [616, 370] on div "Edit" at bounding box center [627, 375] width 30 height 14
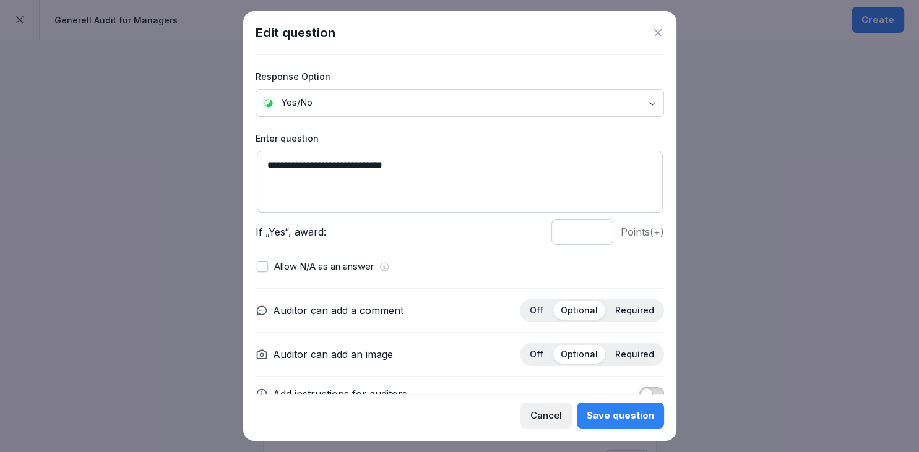
click at [410, 165] on textarea "**********" at bounding box center [460, 182] width 406 height 62
click at [295, 167] on textarea "**********" at bounding box center [460, 182] width 406 height 62
type textarea "**********"
click at [633, 417] on div "Save question" at bounding box center [620, 416] width 67 height 14
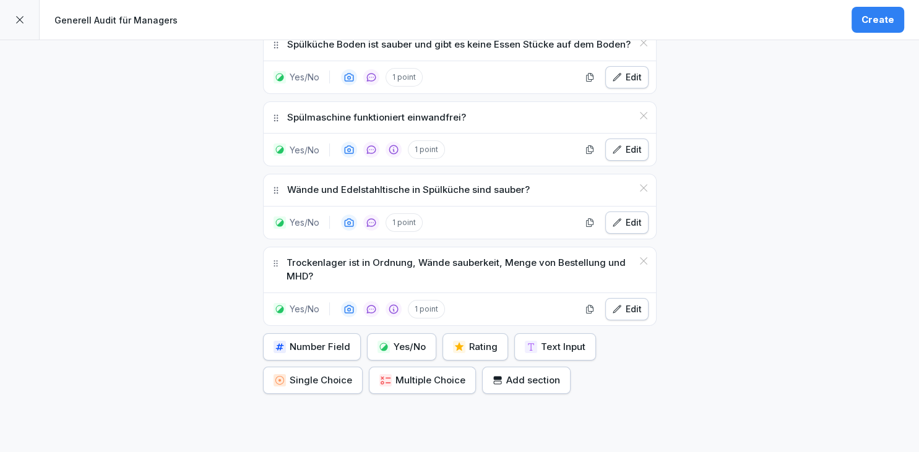
scroll to position [1564, 0]
click at [396, 334] on button "Yes/No" at bounding box center [401, 347] width 69 height 27
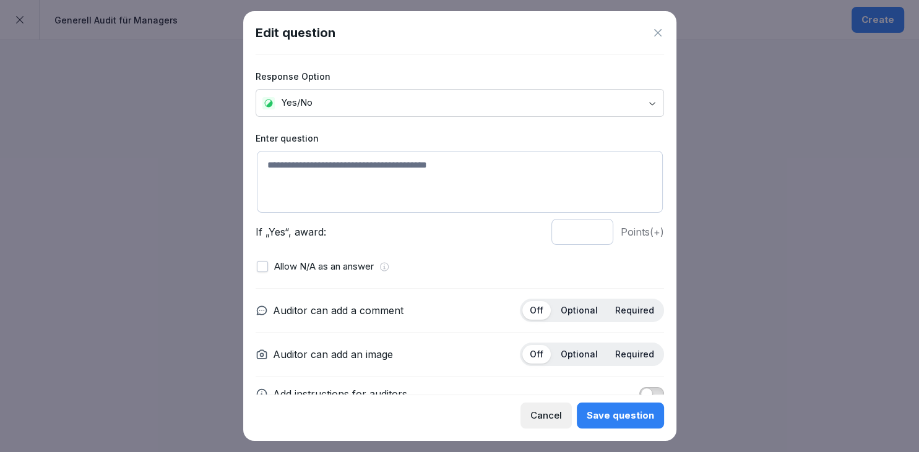
click at [660, 37] on icon at bounding box center [658, 33] width 12 height 12
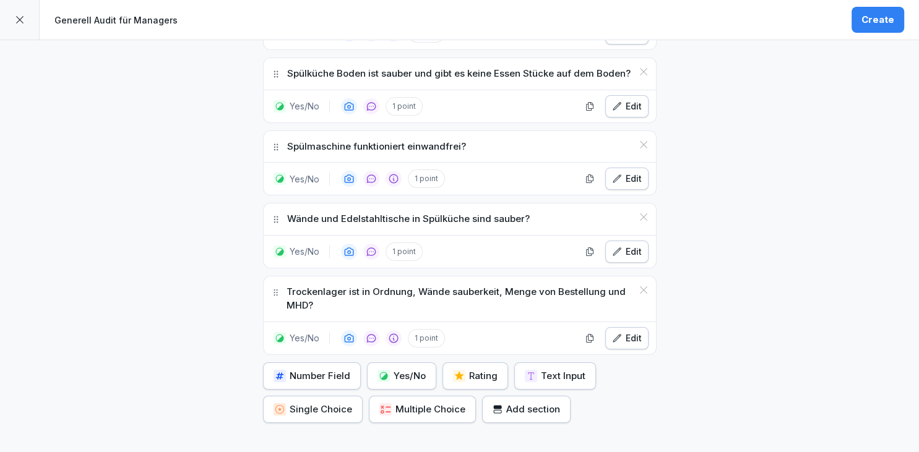
scroll to position [1534, 0]
click at [623, 332] on div "Edit" at bounding box center [627, 339] width 30 height 14
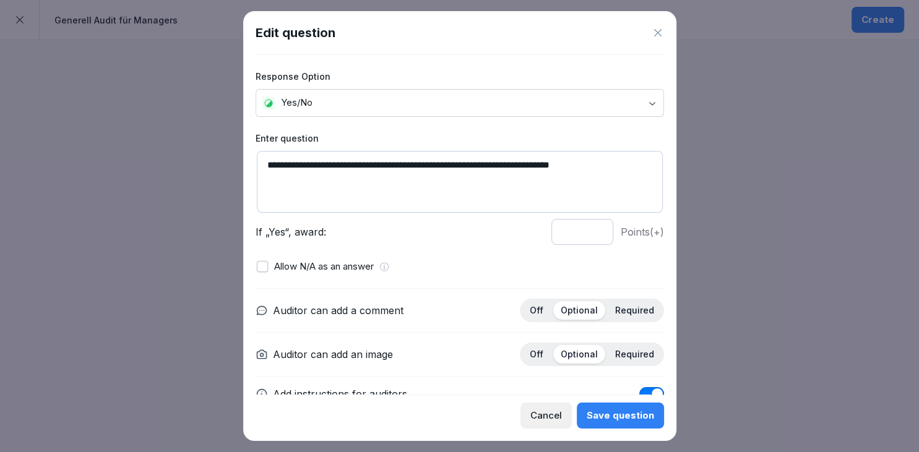
scroll to position [98, 0]
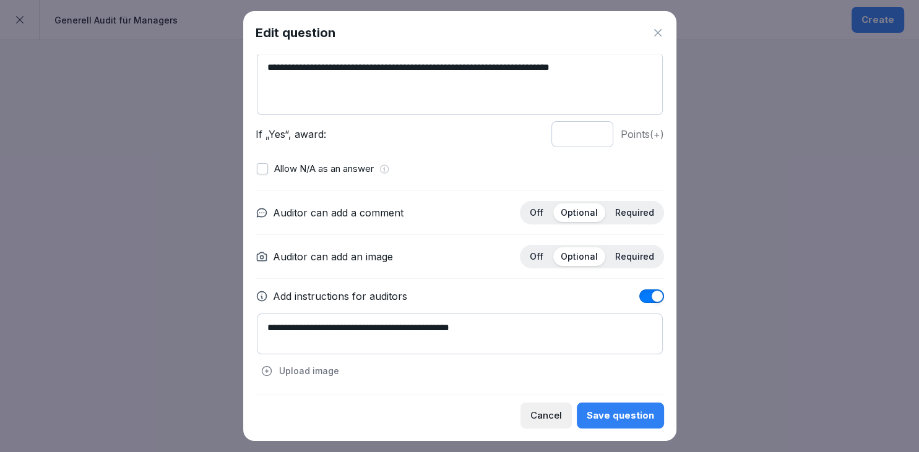
click at [660, 33] on icon at bounding box center [658, 33] width 12 height 12
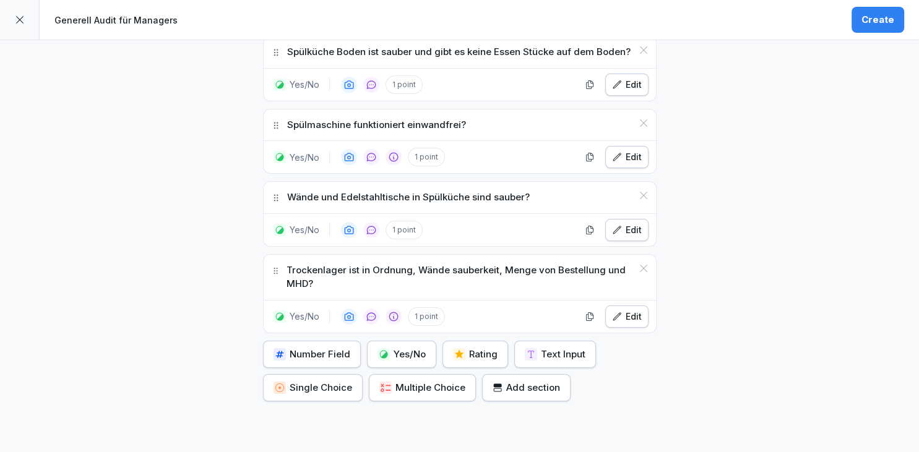
scroll to position [1558, 0]
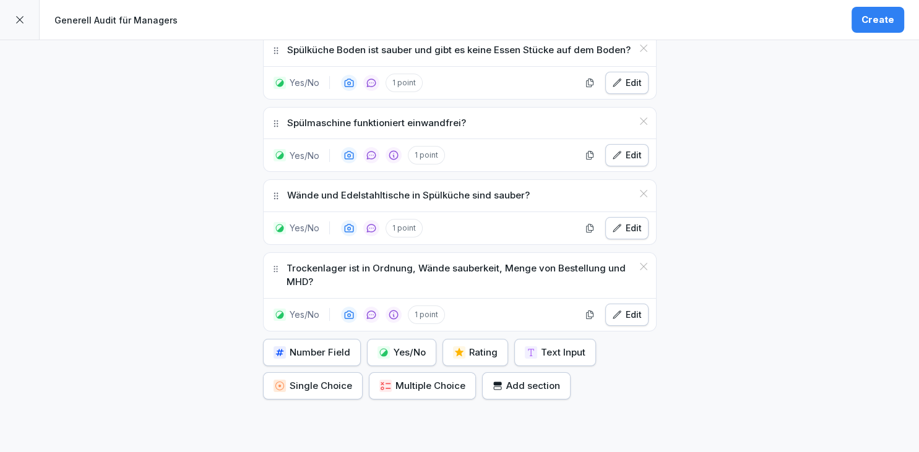
click at [396, 346] on div "Yes/No" at bounding box center [402, 353] width 48 height 14
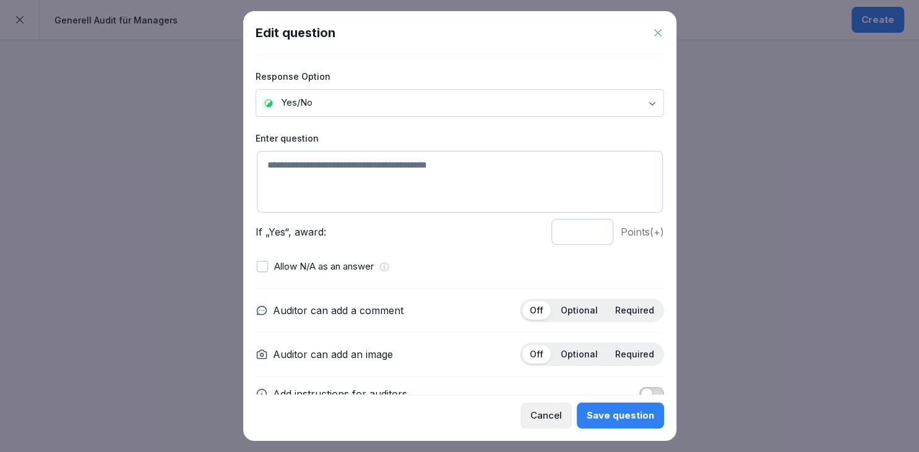
click at [361, 189] on textarea at bounding box center [460, 182] width 406 height 62
type textarea "**********"
click at [599, 318] on div "Optional" at bounding box center [579, 310] width 52 height 19
click at [591, 345] on div "Optional" at bounding box center [579, 354] width 52 height 19
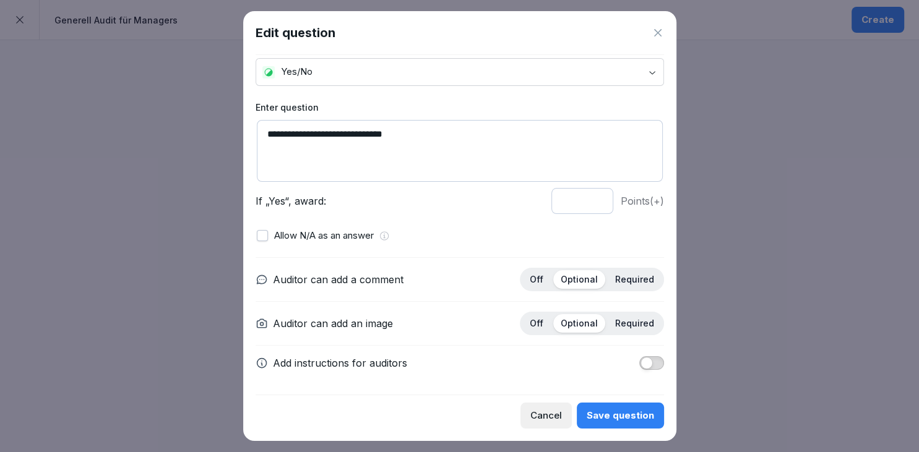
click at [625, 421] on div "Save question" at bounding box center [620, 416] width 67 height 14
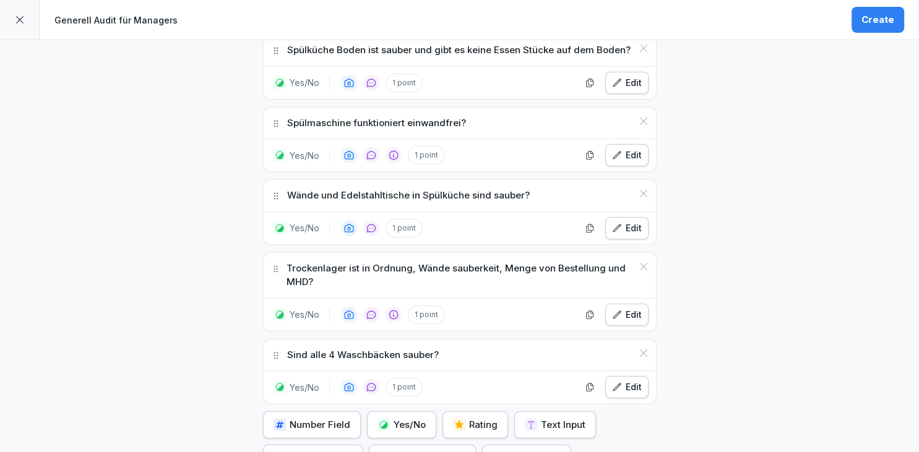
scroll to position [1558, 0]
click at [423, 418] on div "Yes/No" at bounding box center [402, 425] width 48 height 14
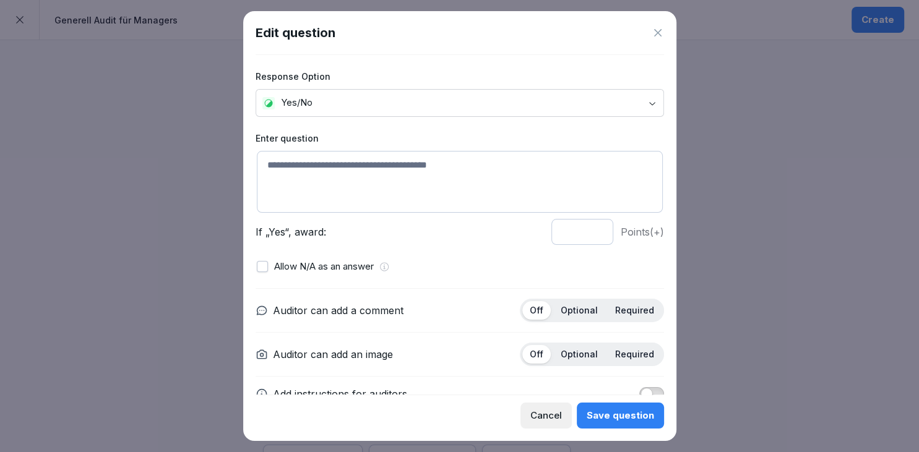
click at [642, 36] on div "Edit question" at bounding box center [460, 33] width 409 height 19
click at [656, 36] on icon at bounding box center [658, 33] width 12 height 12
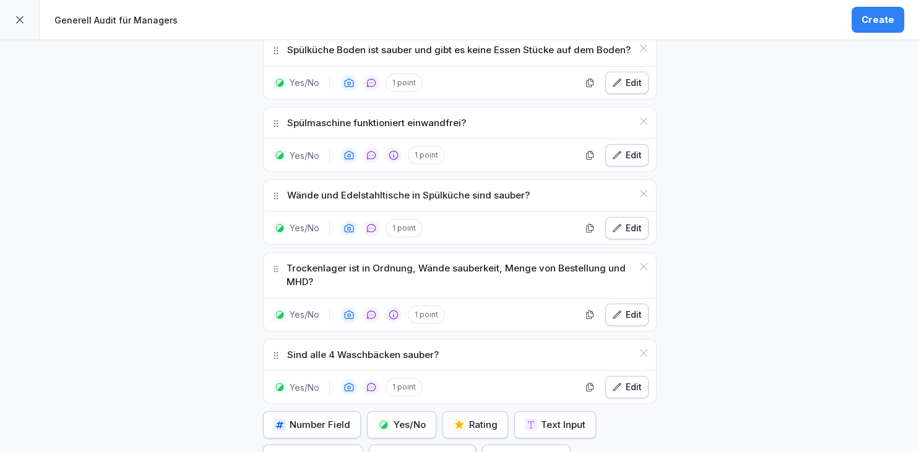
click at [861, 28] on button "Create" at bounding box center [878, 20] width 53 height 26
